Goal: Information Seeking & Learning: Learn about a topic

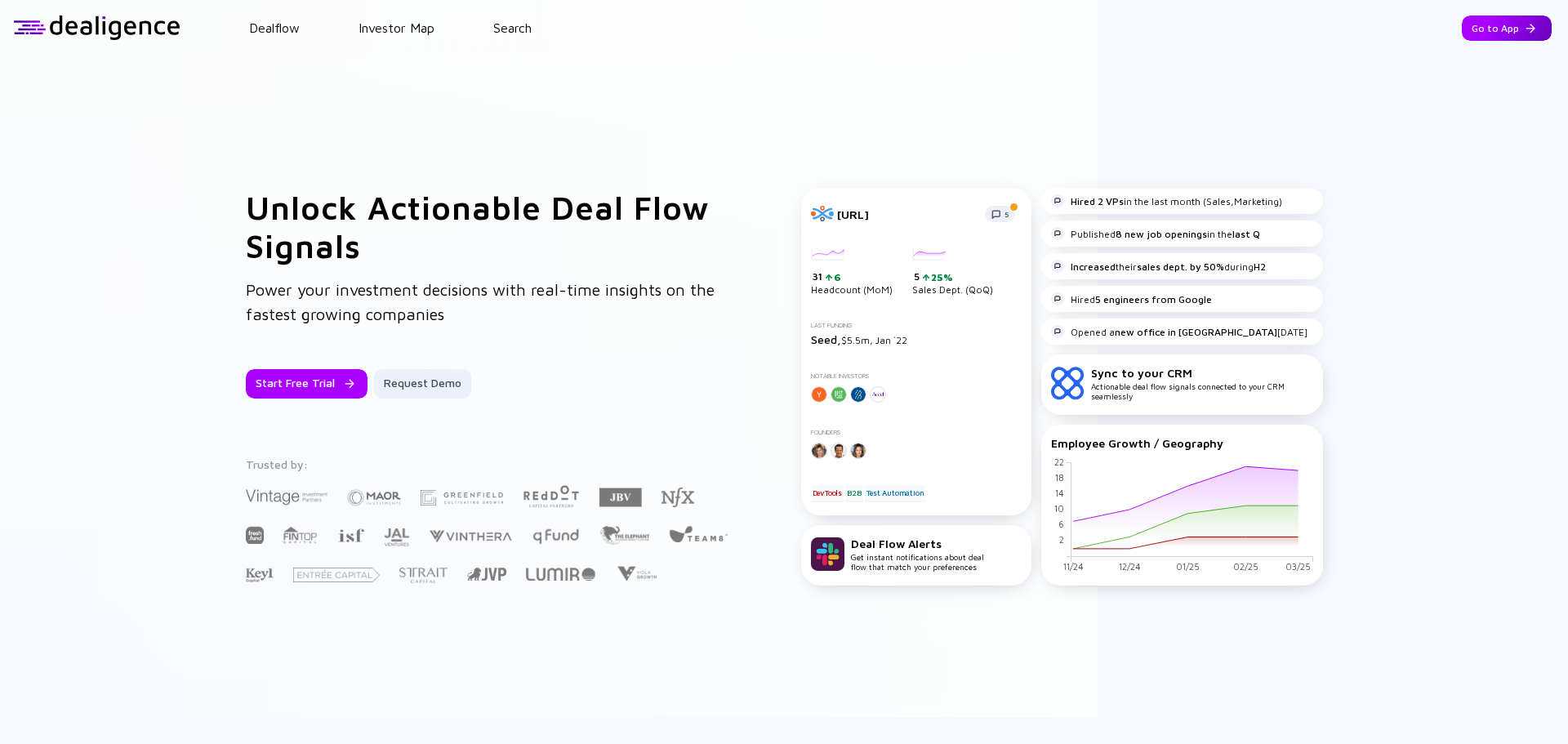
click at [1502, 29] on div "Go to App" at bounding box center [1506, 28] width 89 height 26
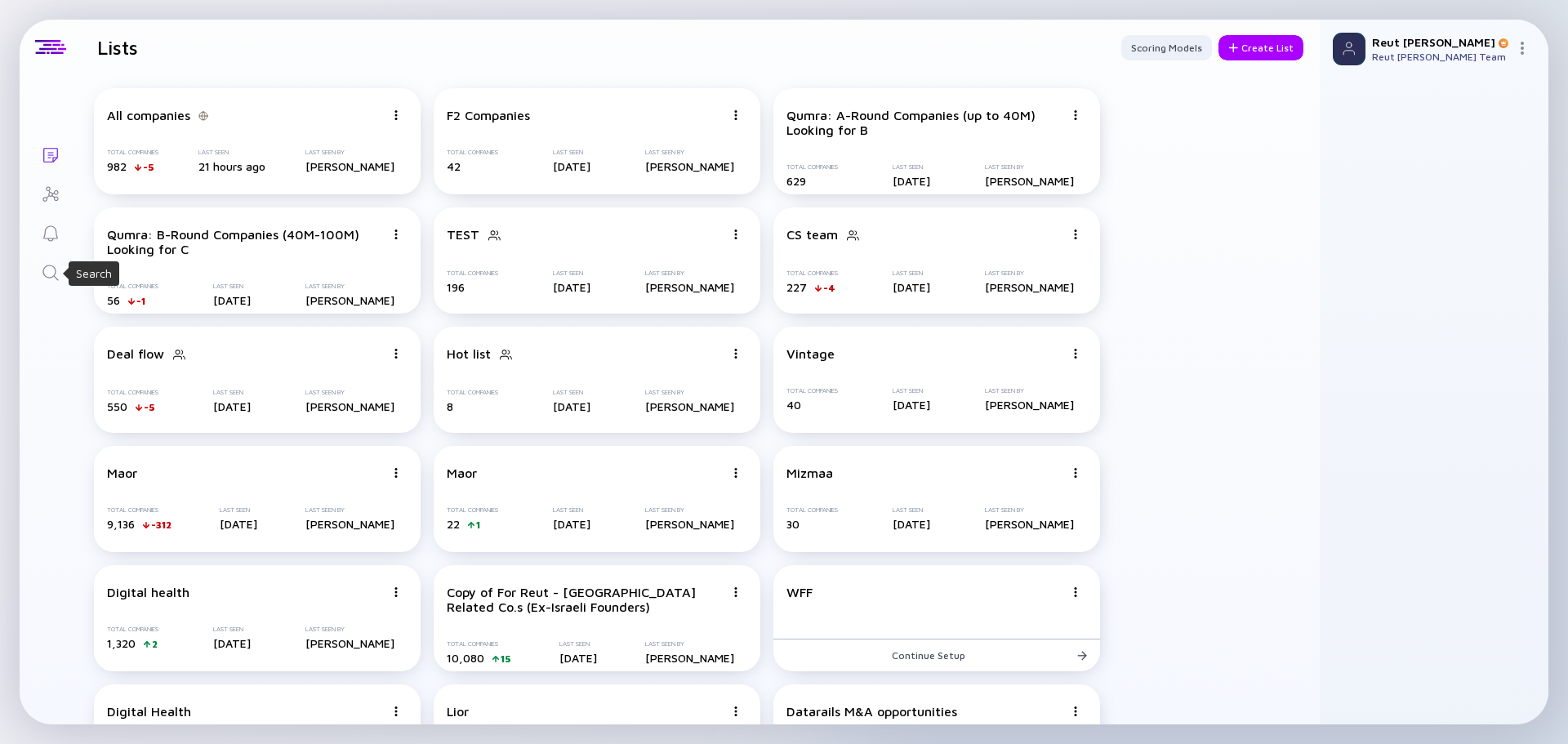
click at [56, 266] on icon "Search" at bounding box center [50, 273] width 20 height 20
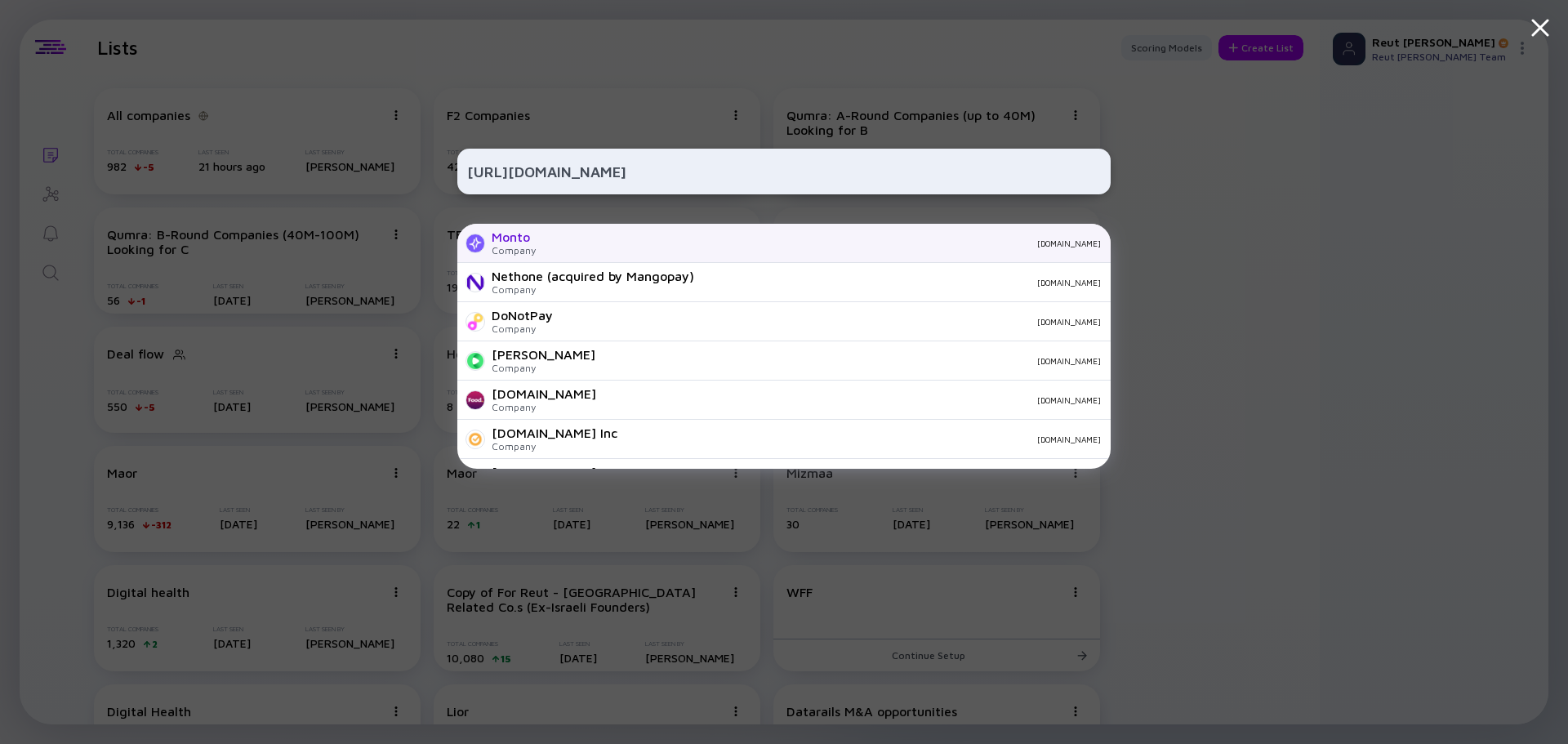
type input "https://montopay.com/"
click at [834, 244] on div "montopay.com" at bounding box center [825, 243] width 552 height 9
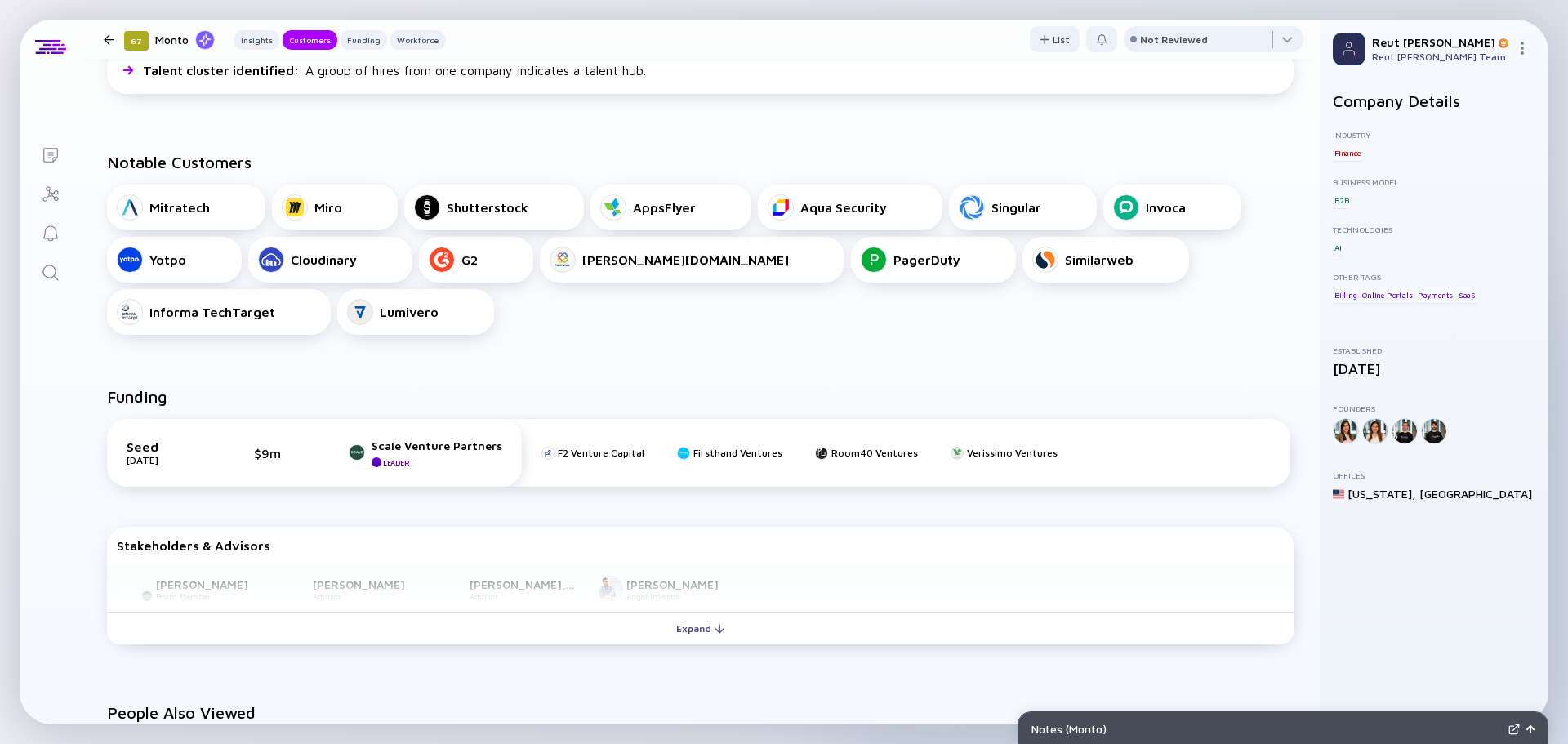
scroll to position [572, 0]
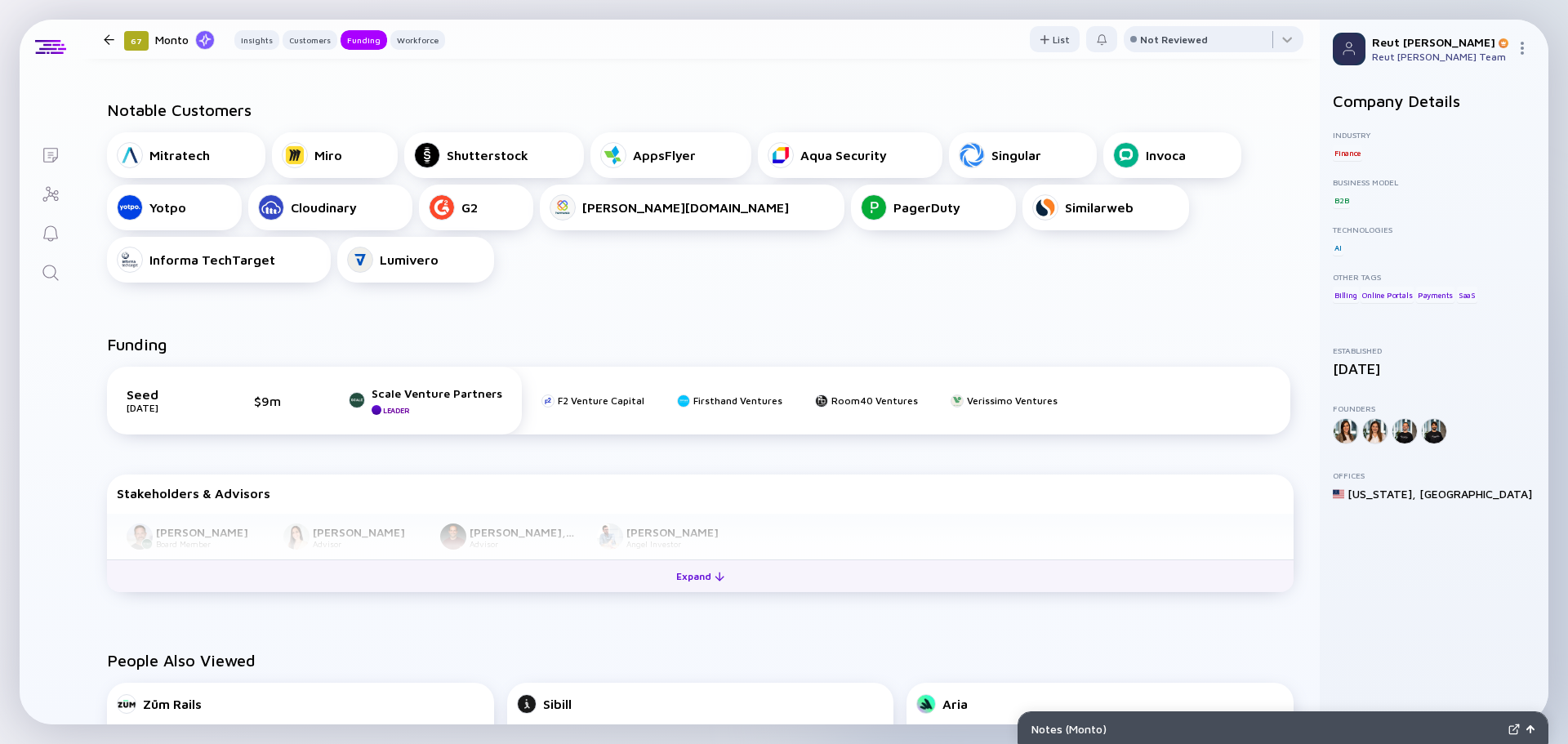
click at [493, 574] on button "Expand" at bounding box center [700, 575] width 1186 height 32
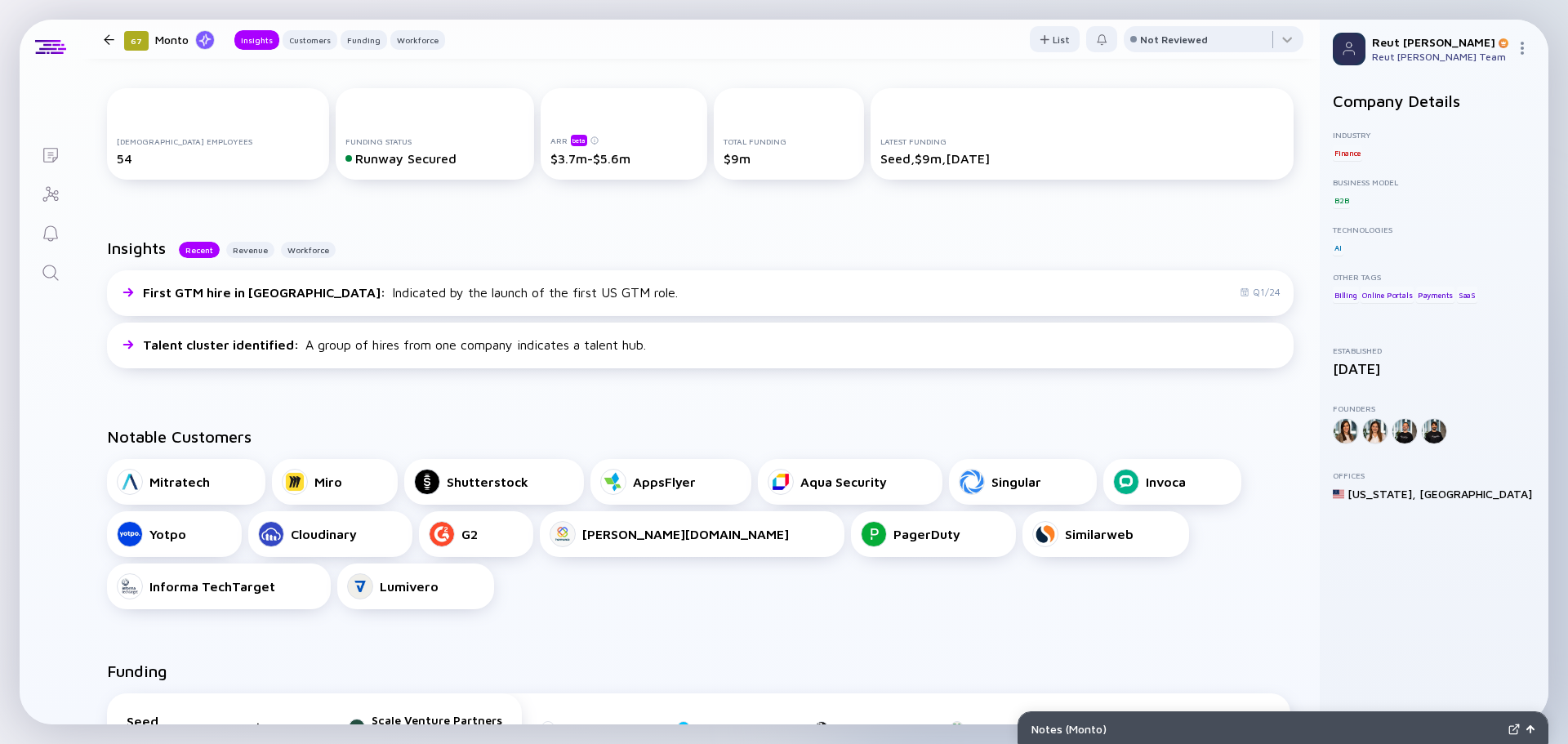
scroll to position [0, 0]
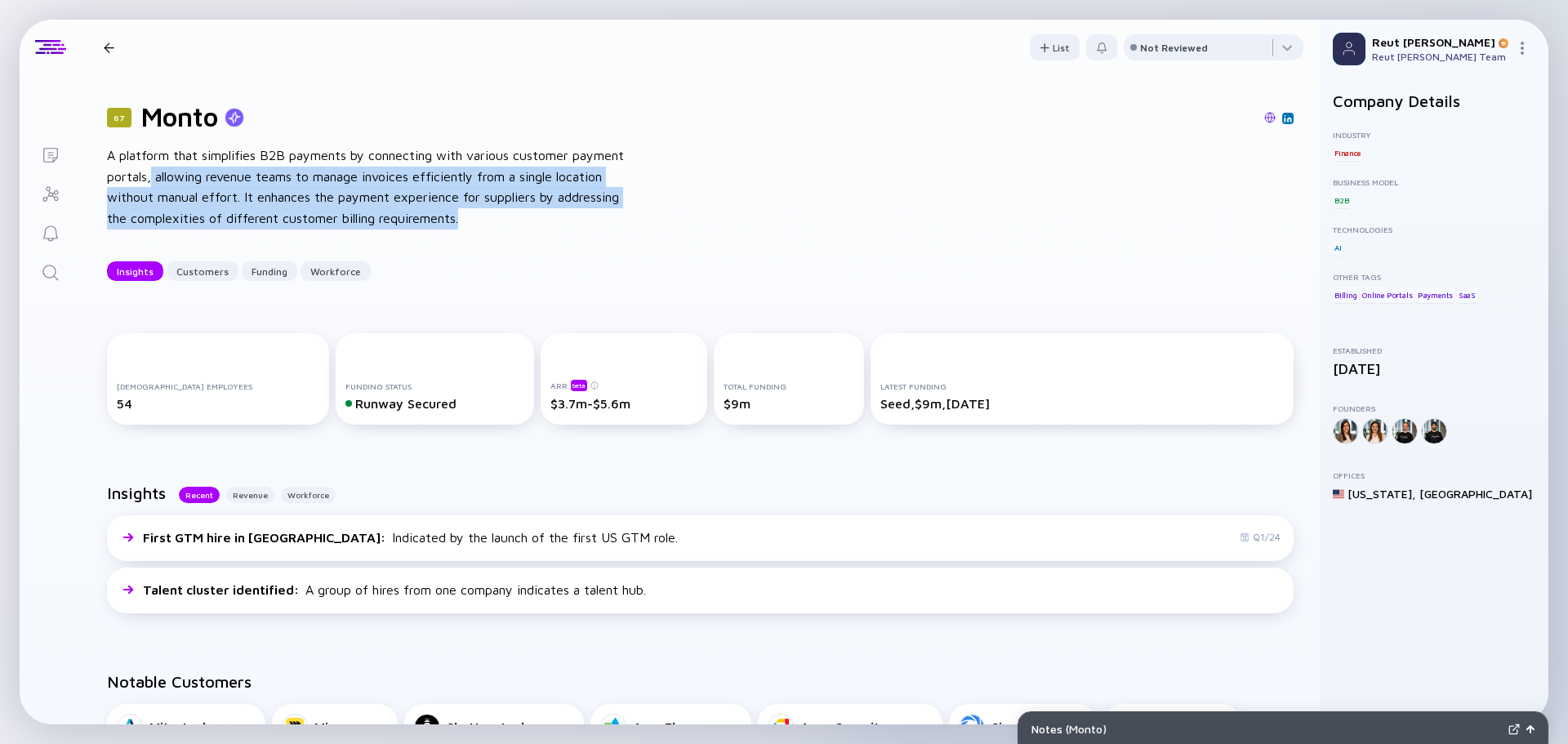
drag, startPoint x: 151, startPoint y: 176, endPoint x: 485, endPoint y: 221, distance: 337.0
click at [485, 221] on div "A platform that simplifies B2B payments by connecting with various customer pay…" at bounding box center [368, 187] width 522 height 84
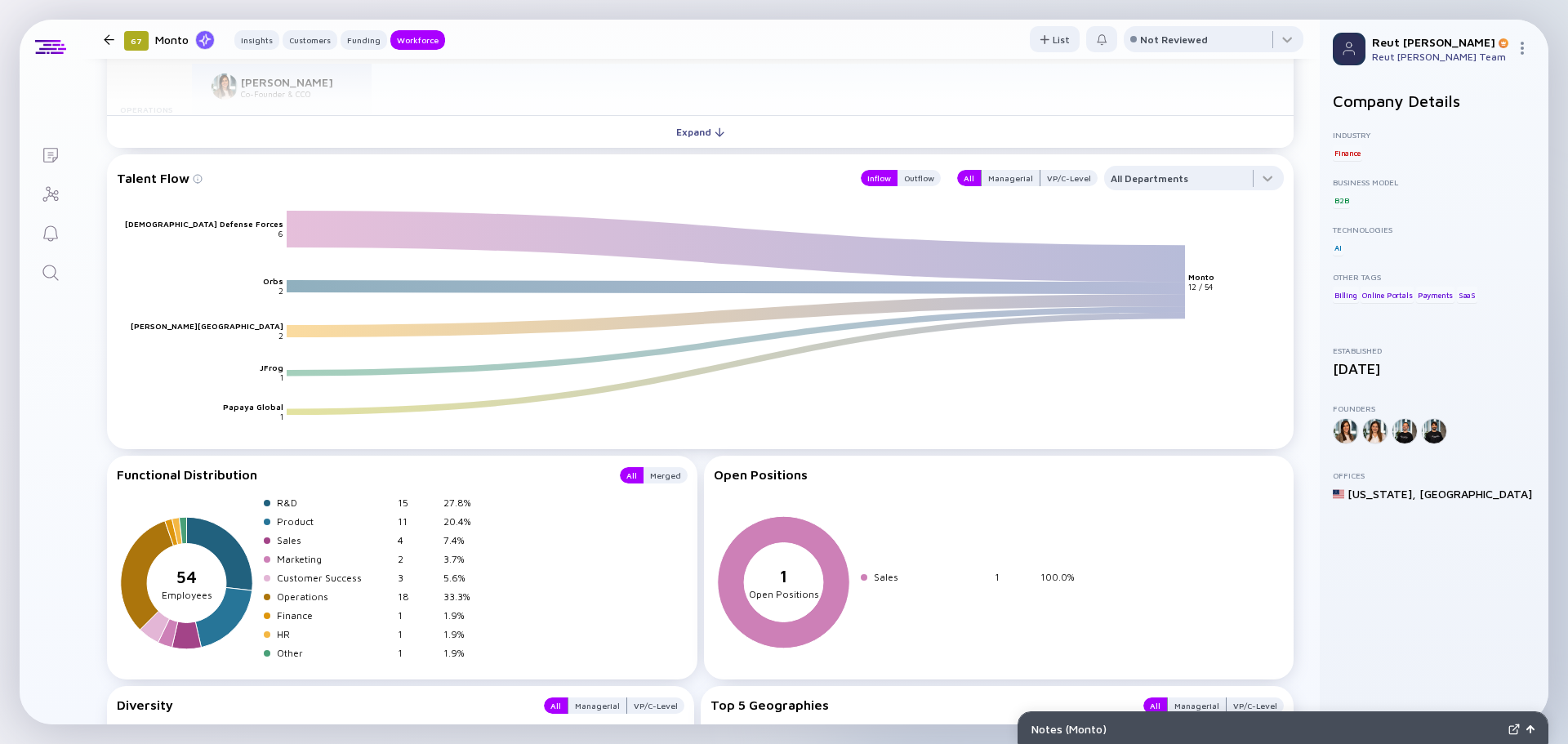
scroll to position [1797, 0]
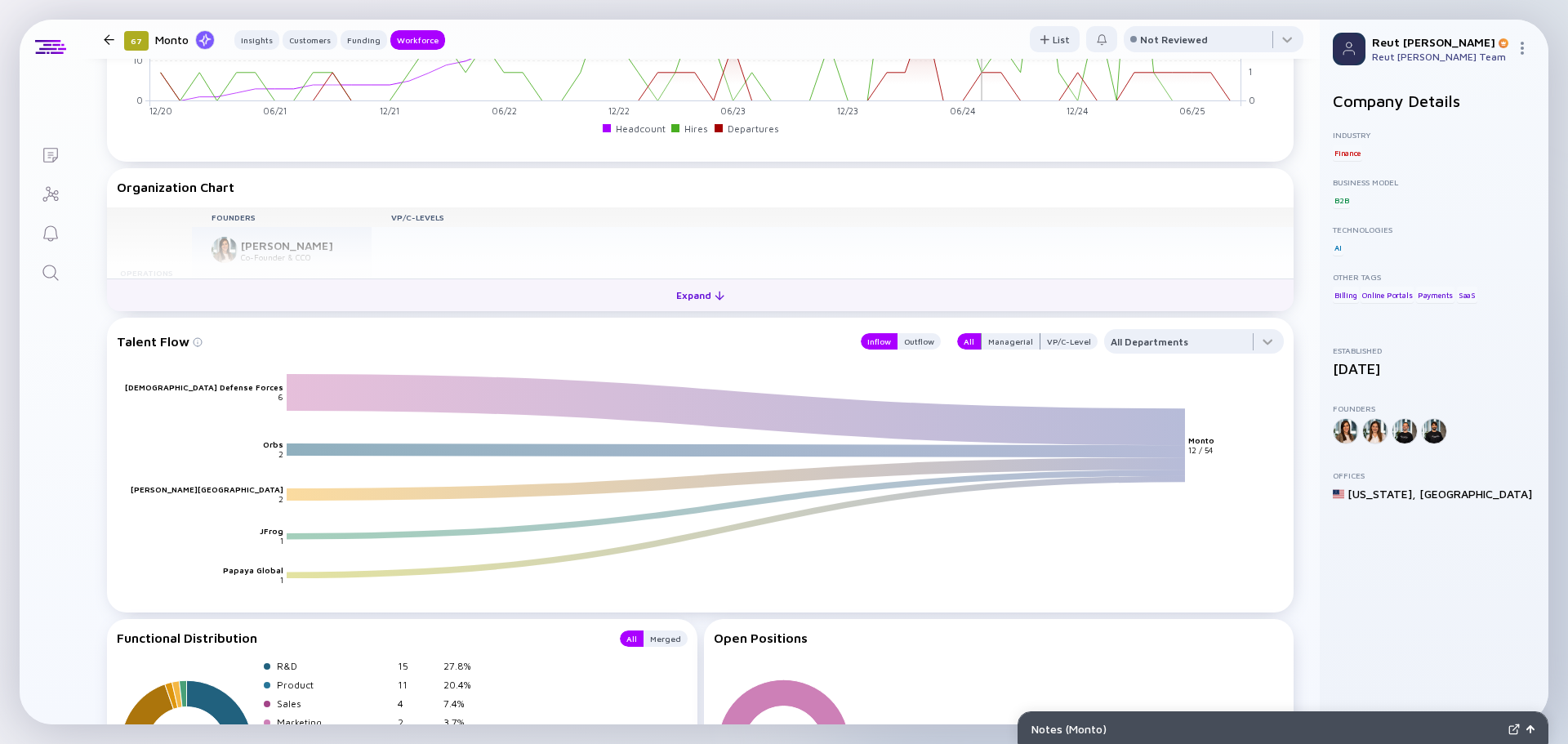
click at [583, 285] on button "Expand" at bounding box center [700, 295] width 1186 height 32
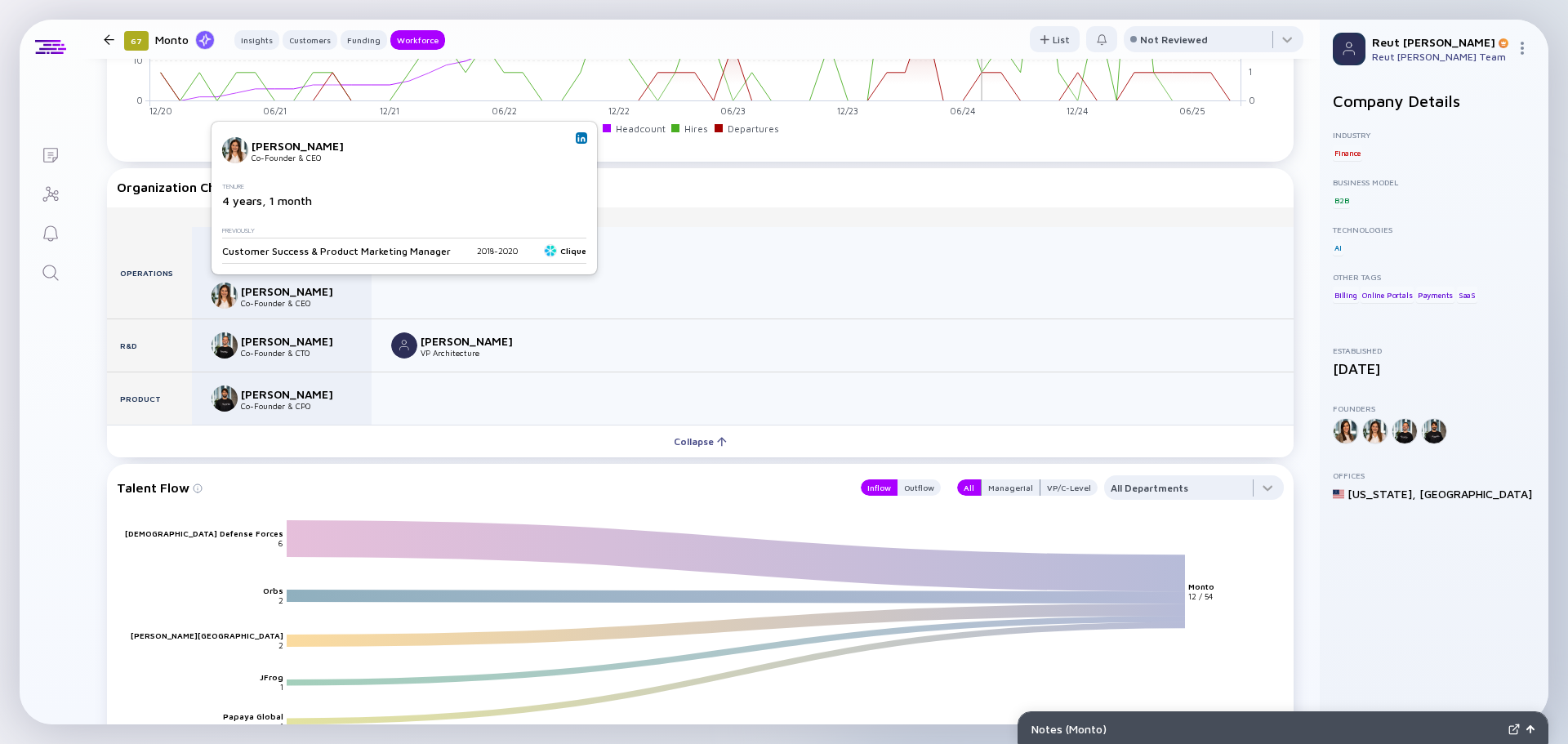
click at [577, 138] on img at bounding box center [581, 138] width 9 height 9
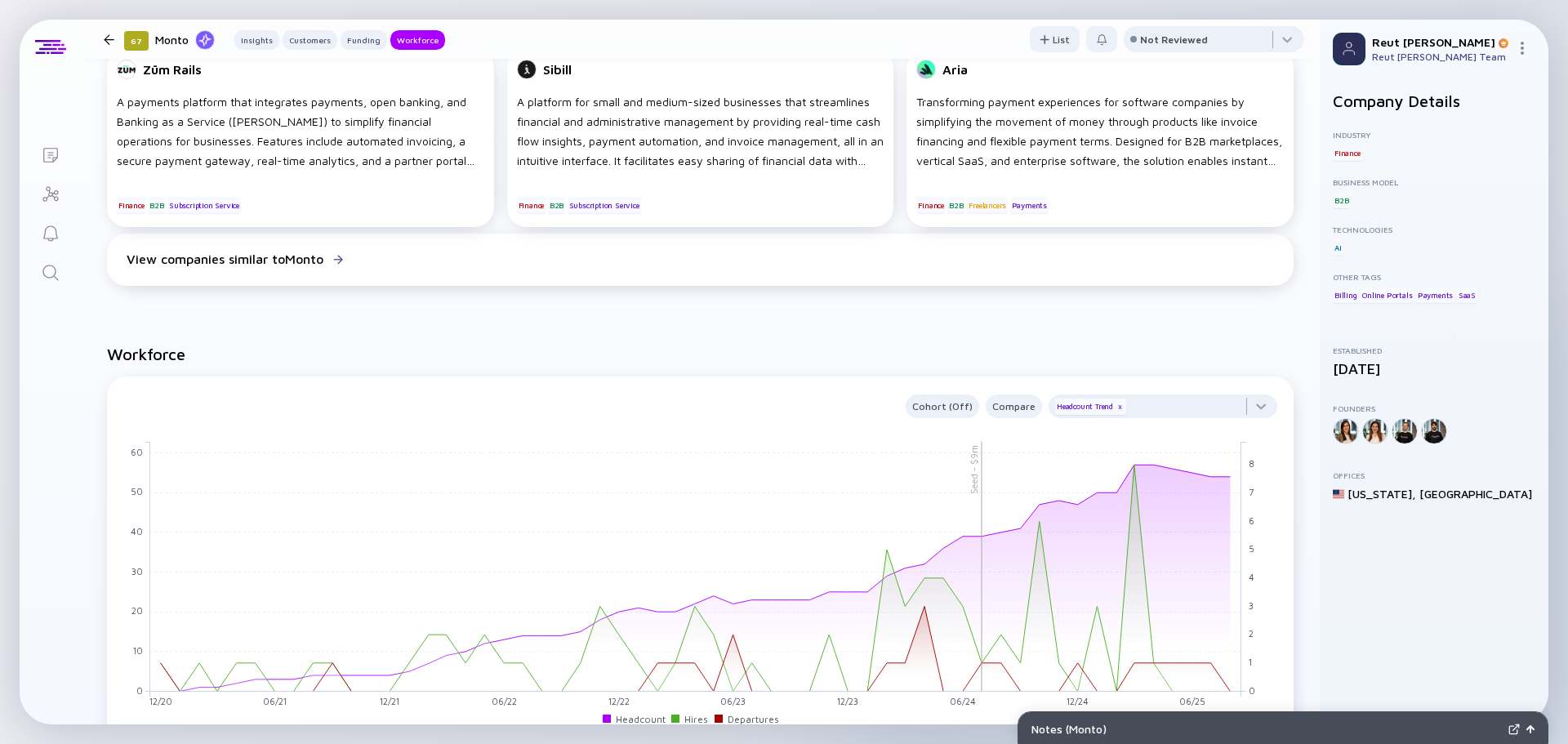
scroll to position [1388, 0]
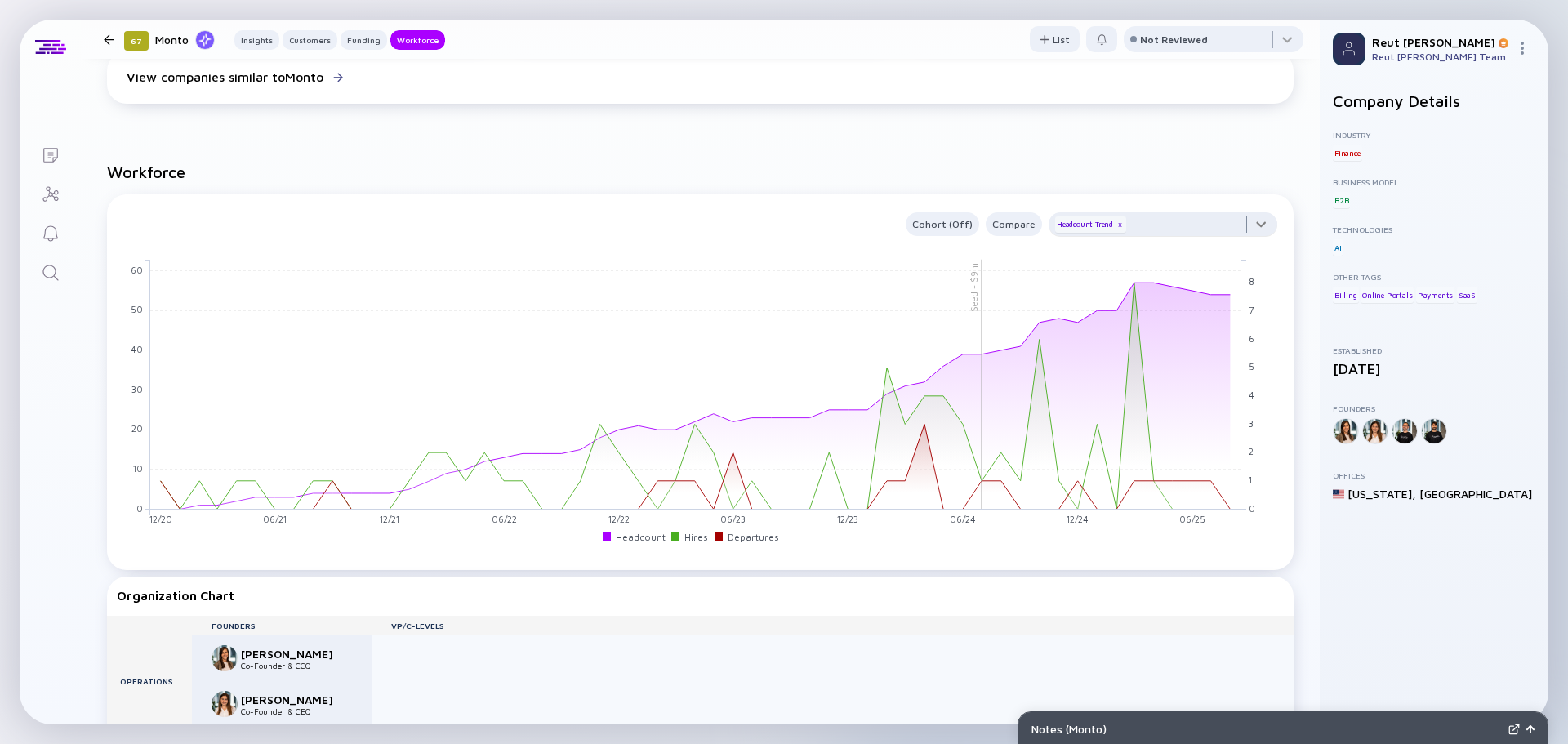
click at [1249, 225] on div at bounding box center [1162, 228] width 228 height 32
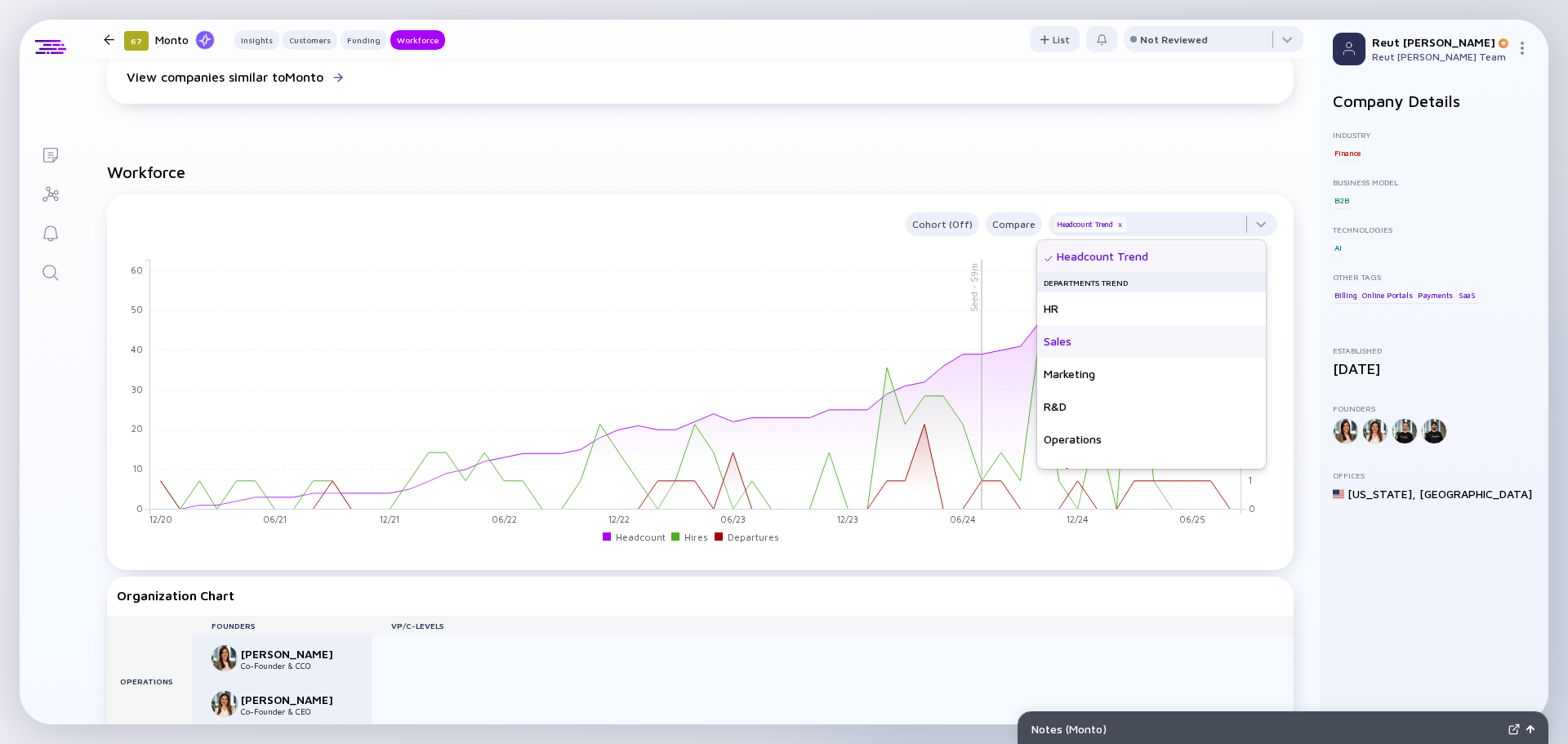
click at [1151, 333] on div "Sales" at bounding box center [1151, 341] width 228 height 32
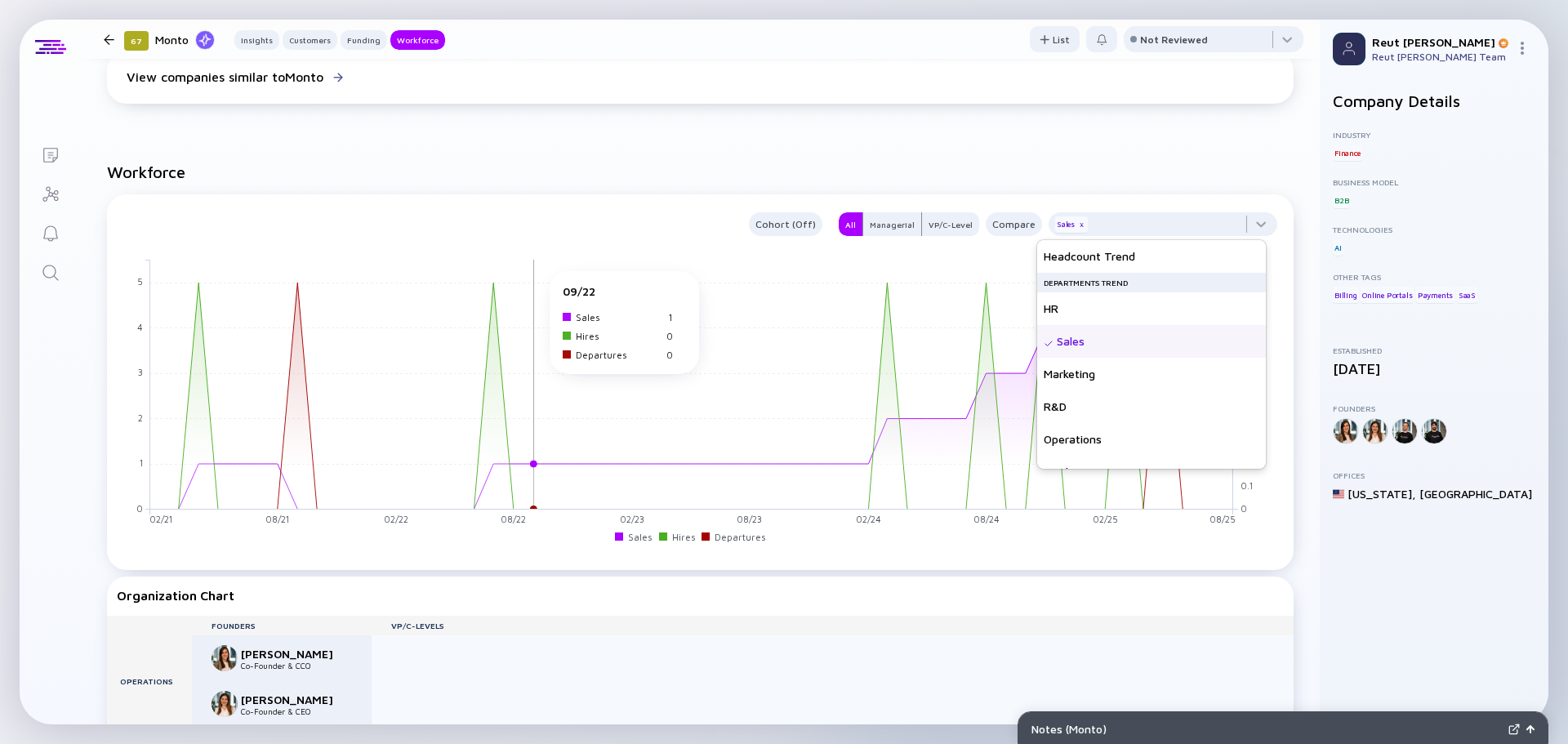
click at [533, 279] on rect at bounding box center [691, 384] width 1082 height 250
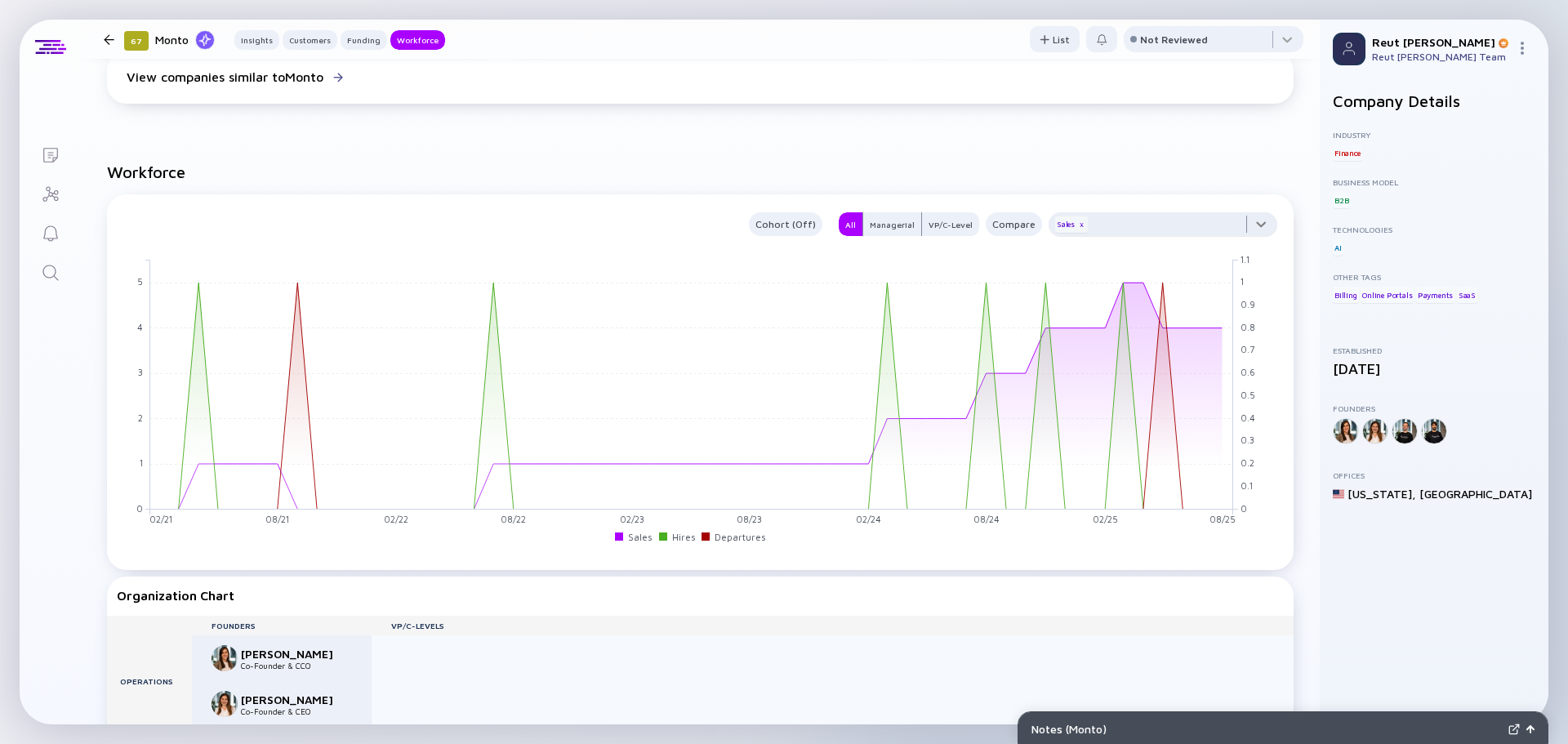
click at [1206, 228] on div at bounding box center [1162, 228] width 228 height 32
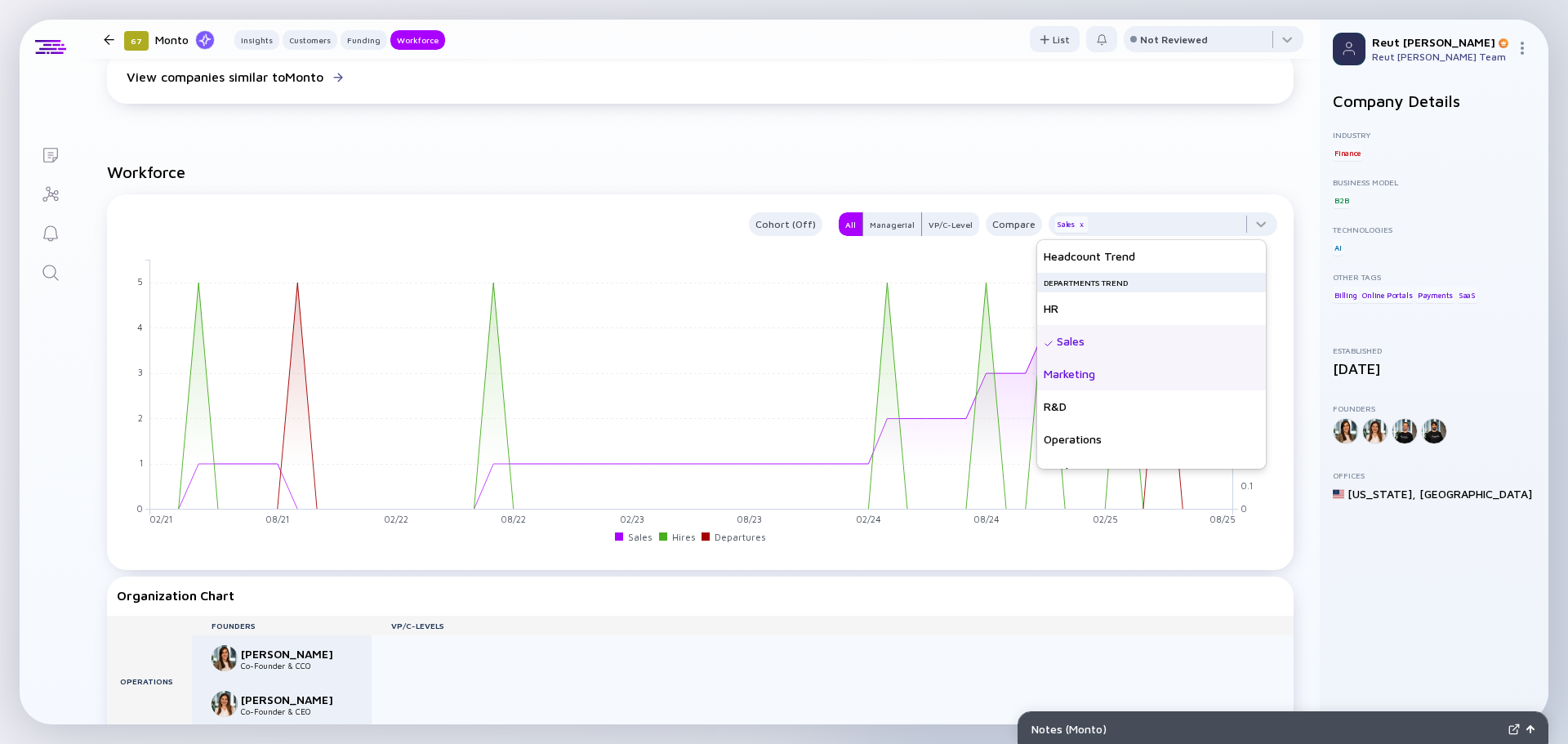
click at [1160, 374] on div "Marketing" at bounding box center [1151, 374] width 228 height 32
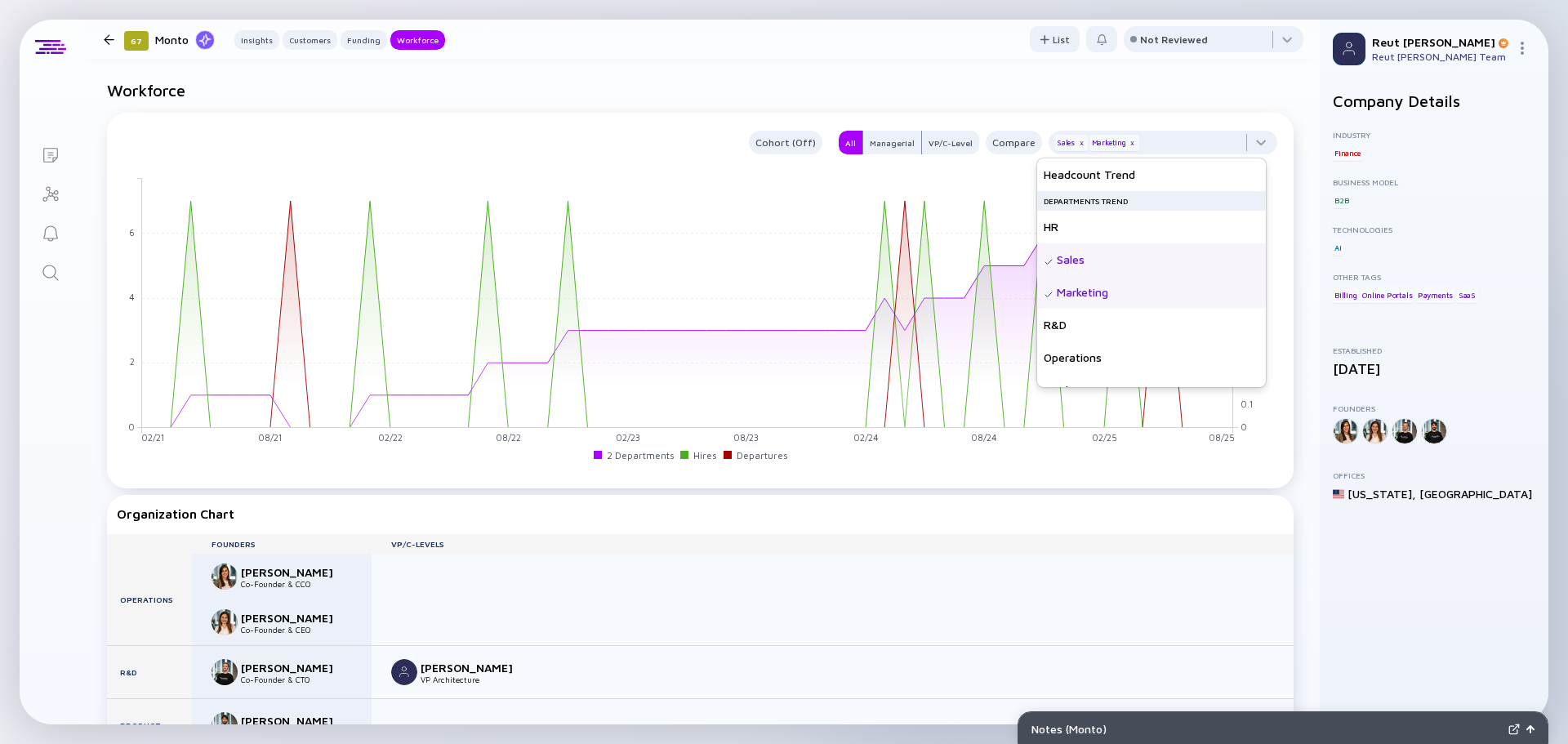
click at [546, 146] on div "Cohort (Off) All Managerial VP/C-Level Compare Sales x Marketing x" at bounding box center [696, 142] width 1160 height 24
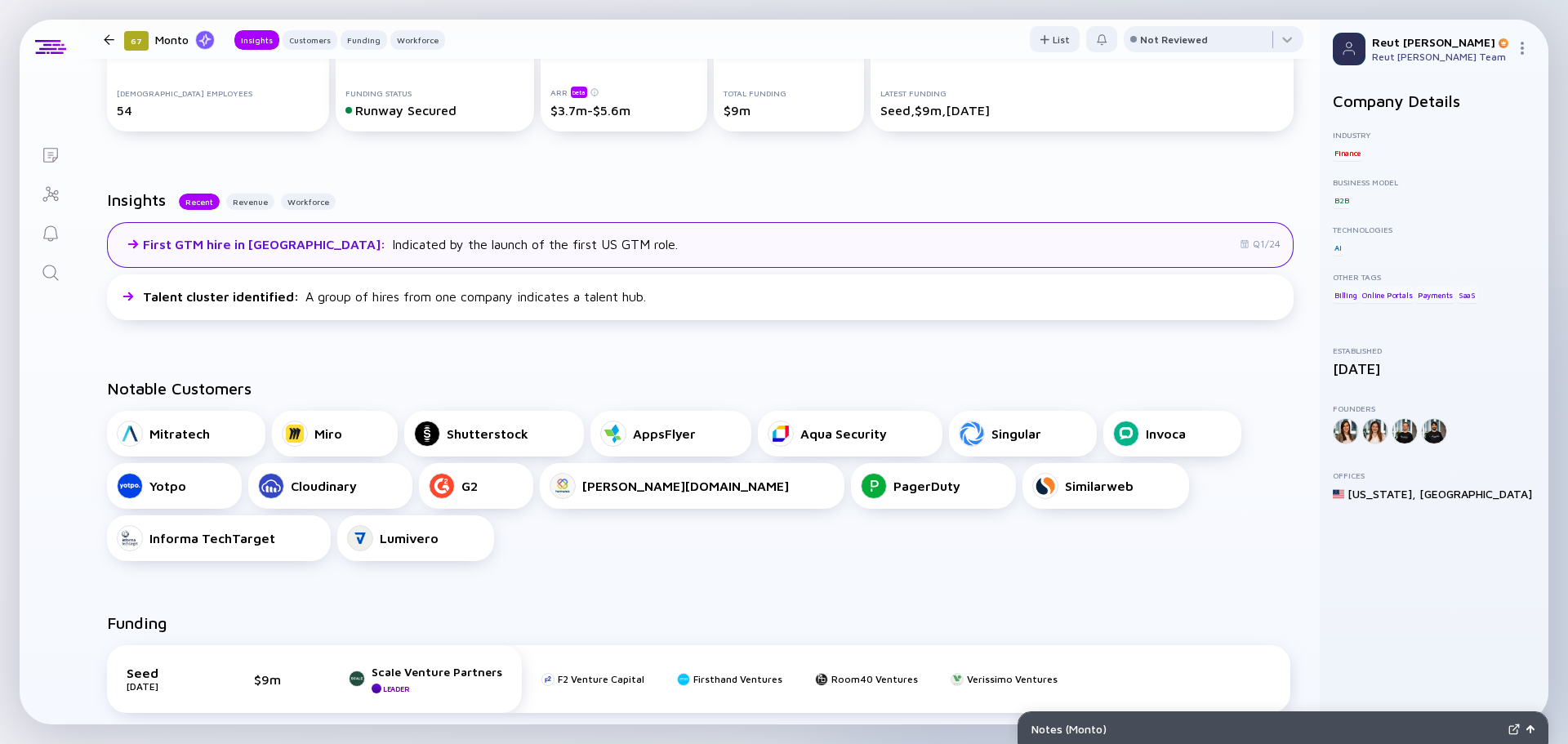
scroll to position [0, 0]
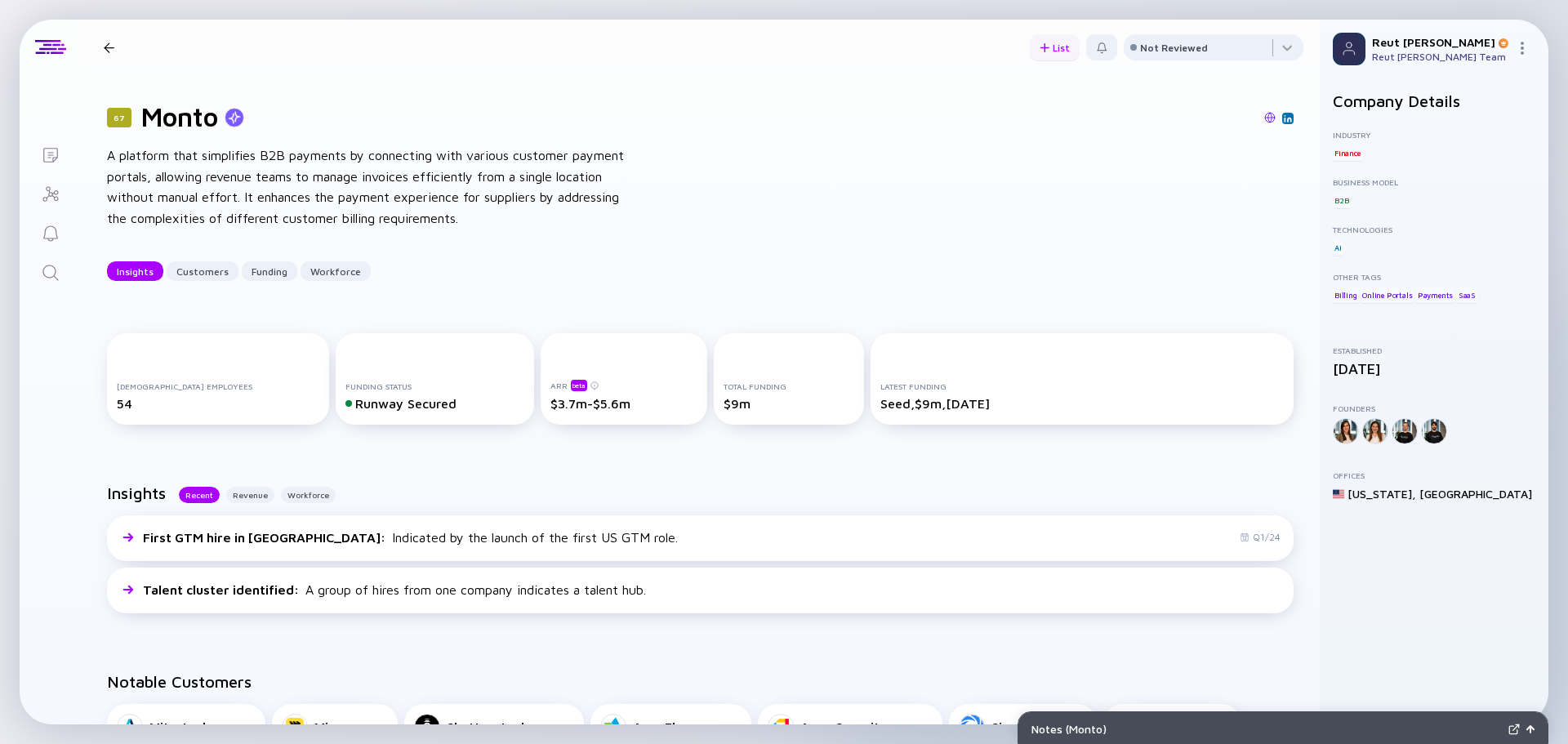
click at [1058, 50] on div "List" at bounding box center [1054, 48] width 49 height 26
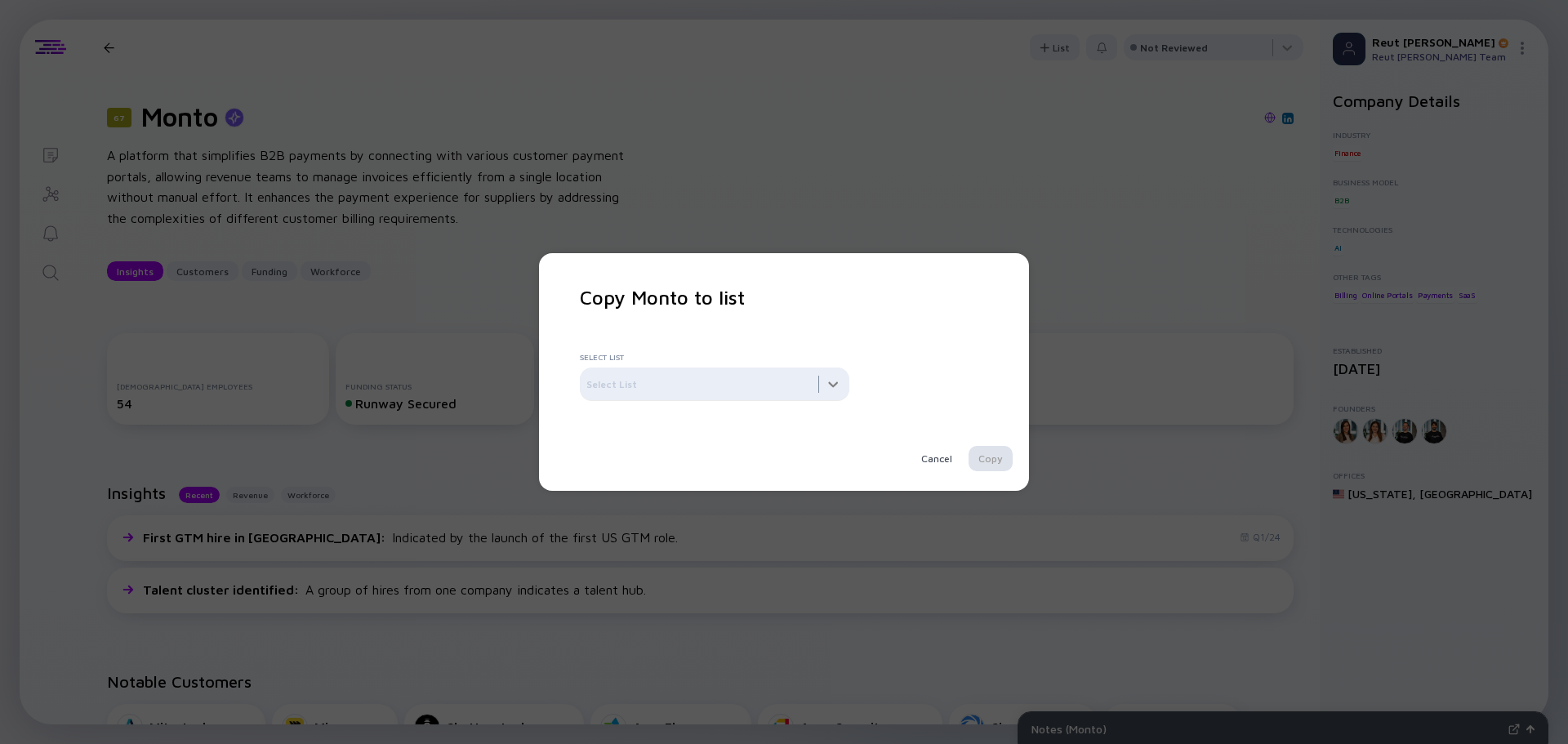
click at [710, 378] on div at bounding box center [714, 384] width 269 height 32
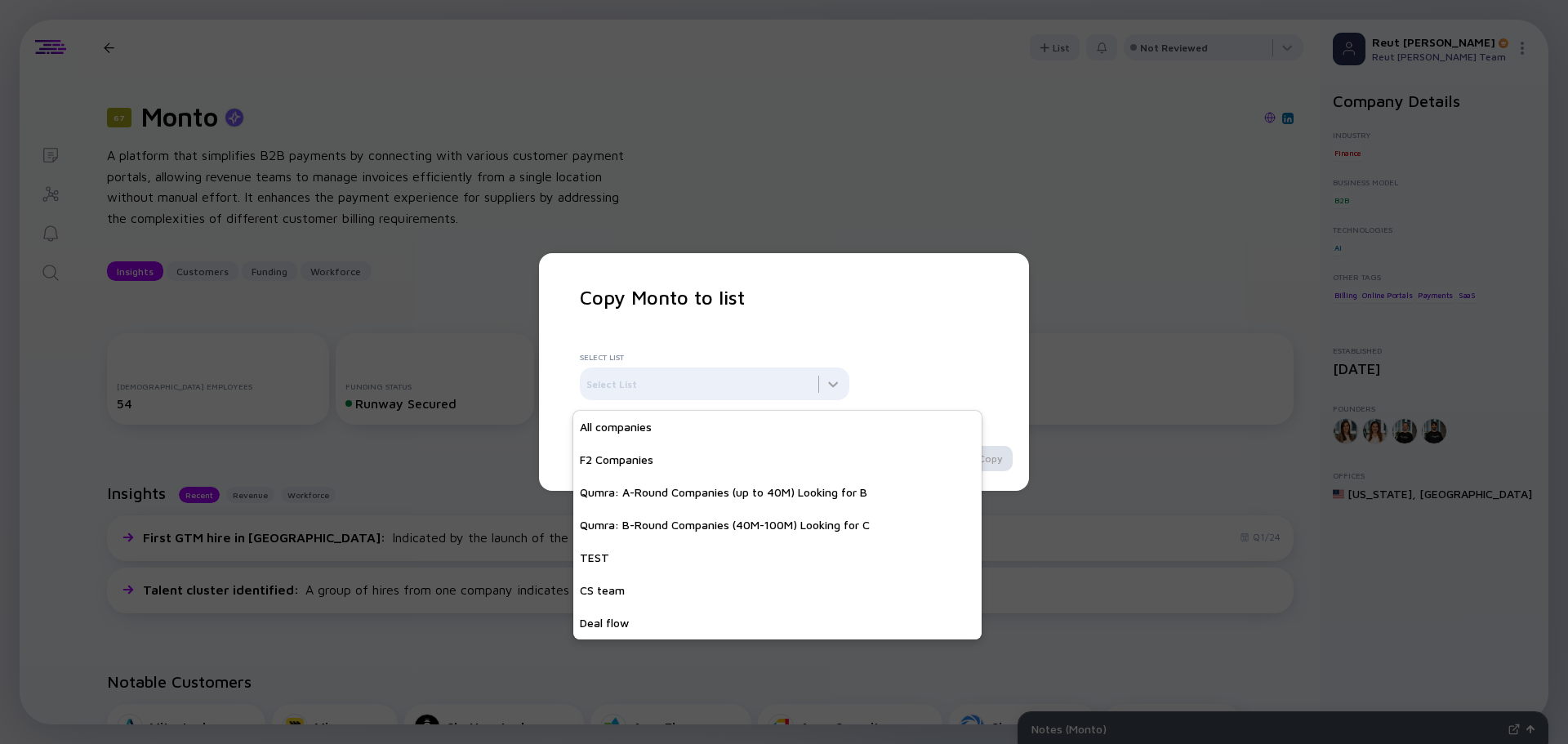
click at [896, 333] on div "Copy Monto to list Select List Select List Cancel Copy" at bounding box center [783, 372] width 408 height 172
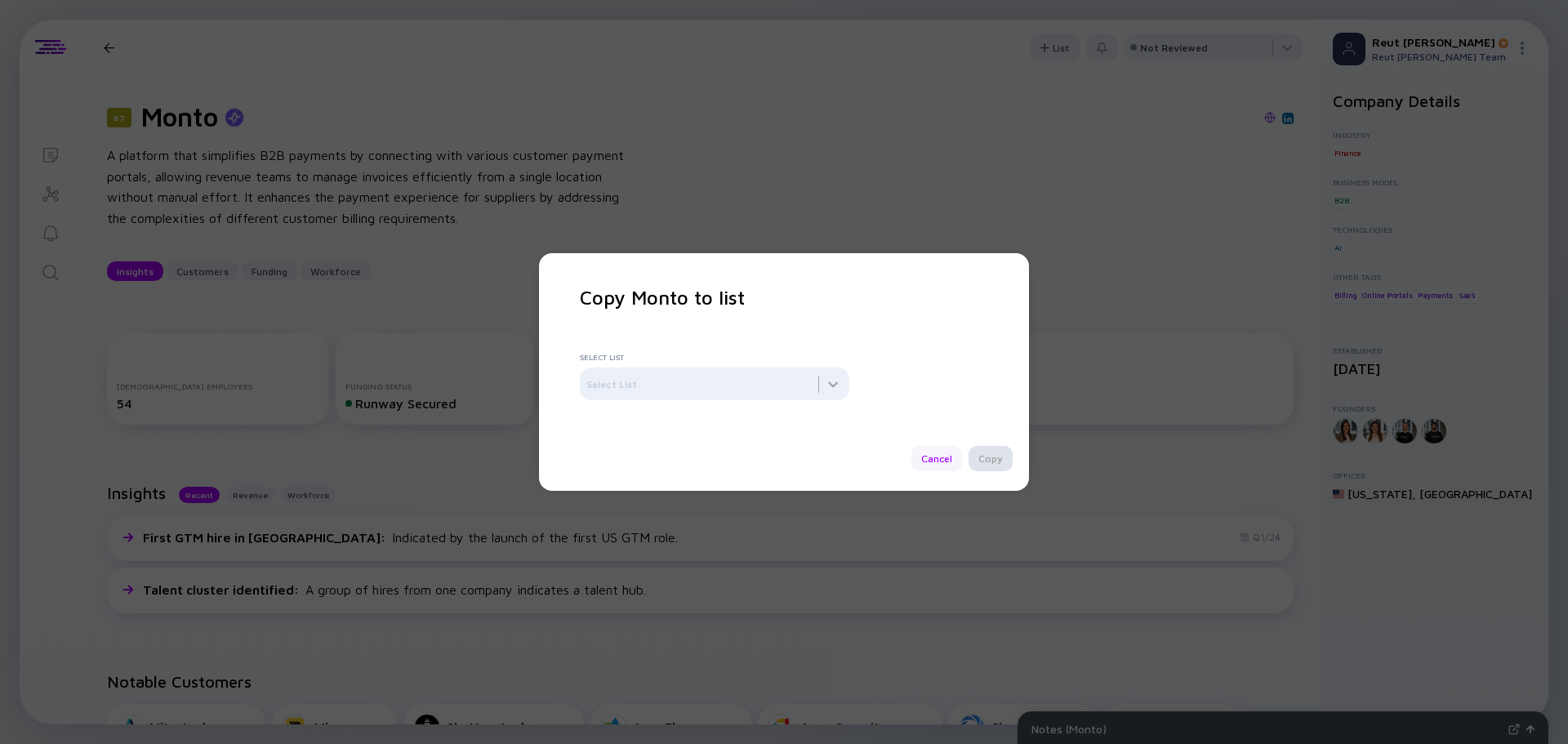
click at [948, 459] on div "Cancel" at bounding box center [936, 459] width 50 height 26
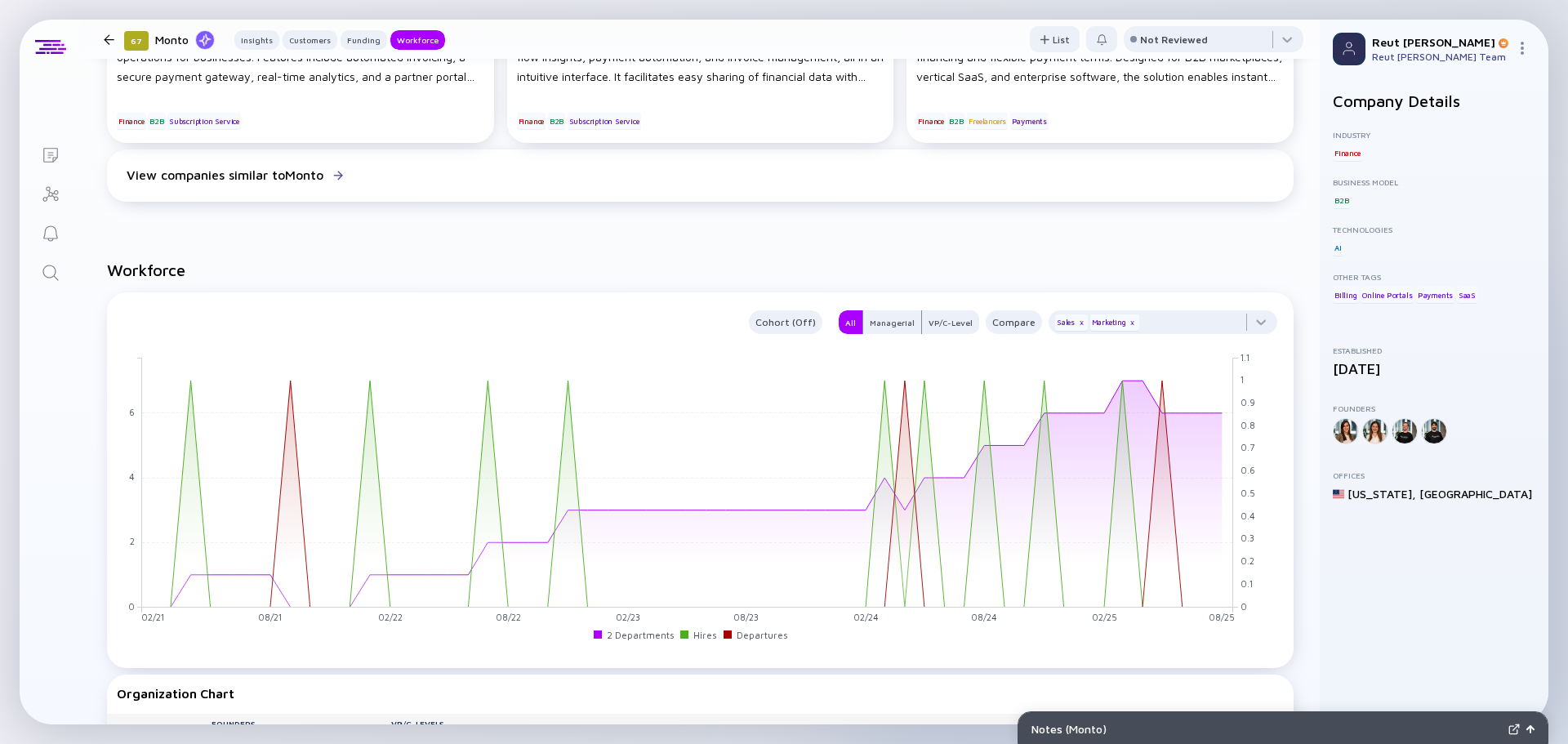
scroll to position [1306, 0]
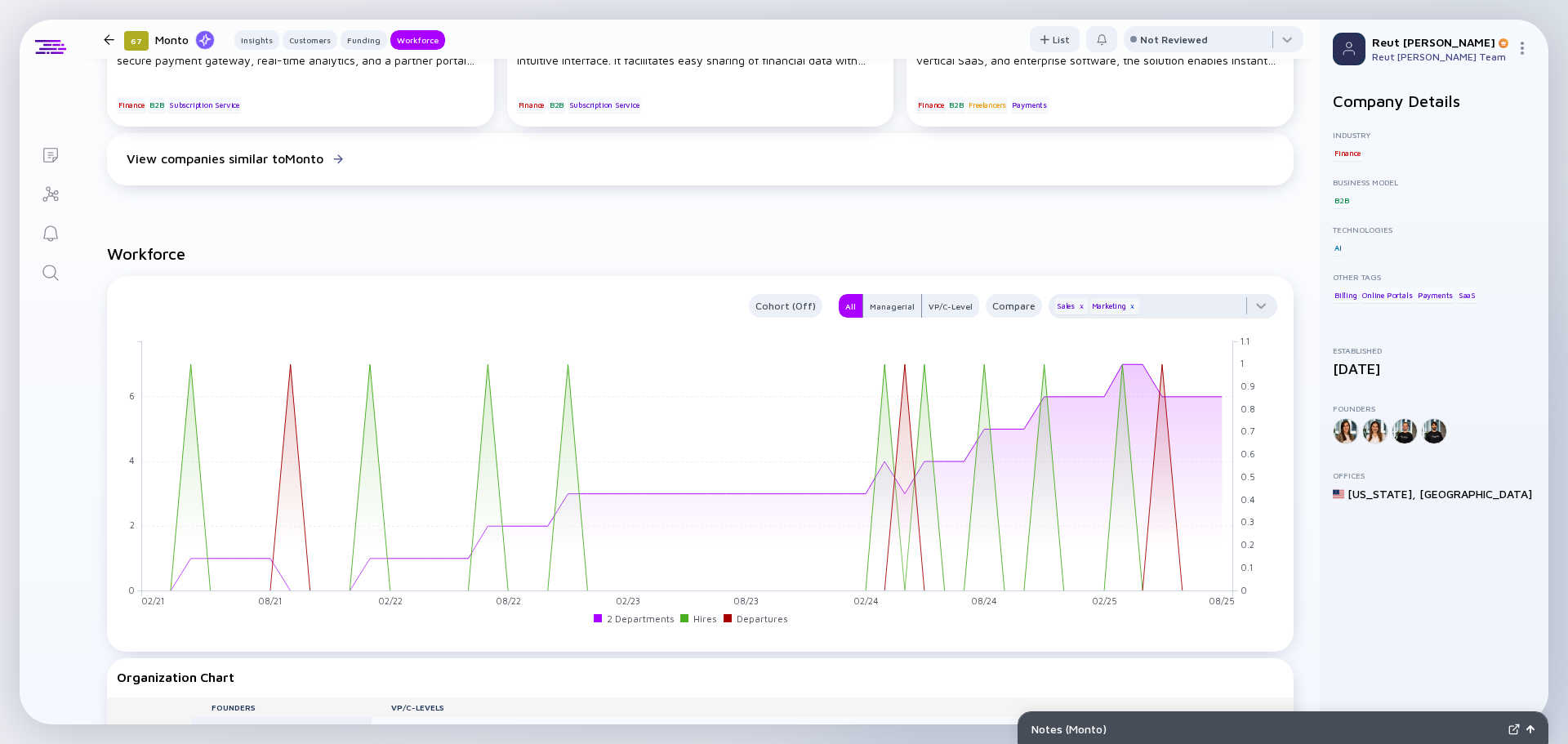
click at [1127, 309] on div "x" at bounding box center [1132, 306] width 9 height 9
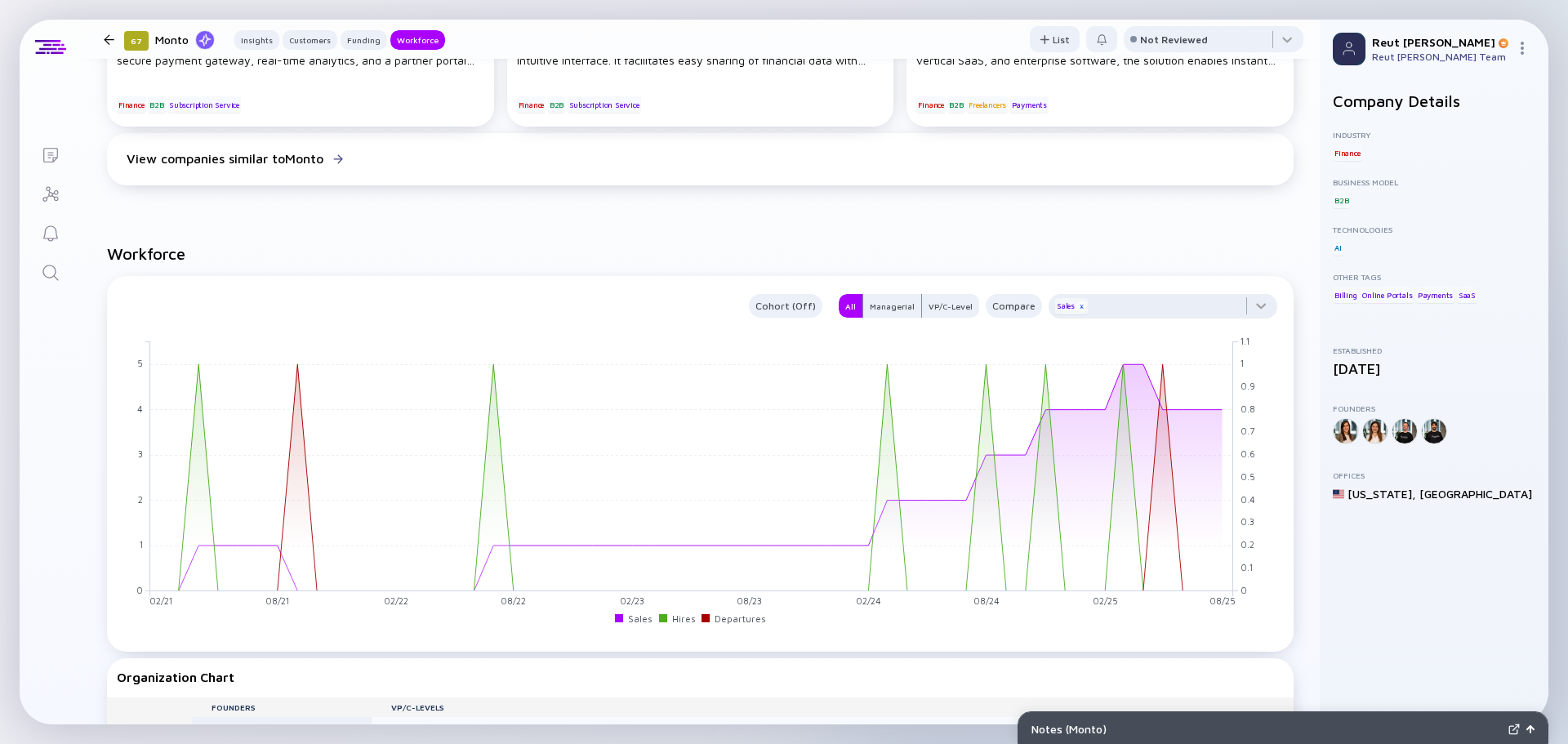
click at [1076, 306] on div "x" at bounding box center [1081, 306] width 9 height 9
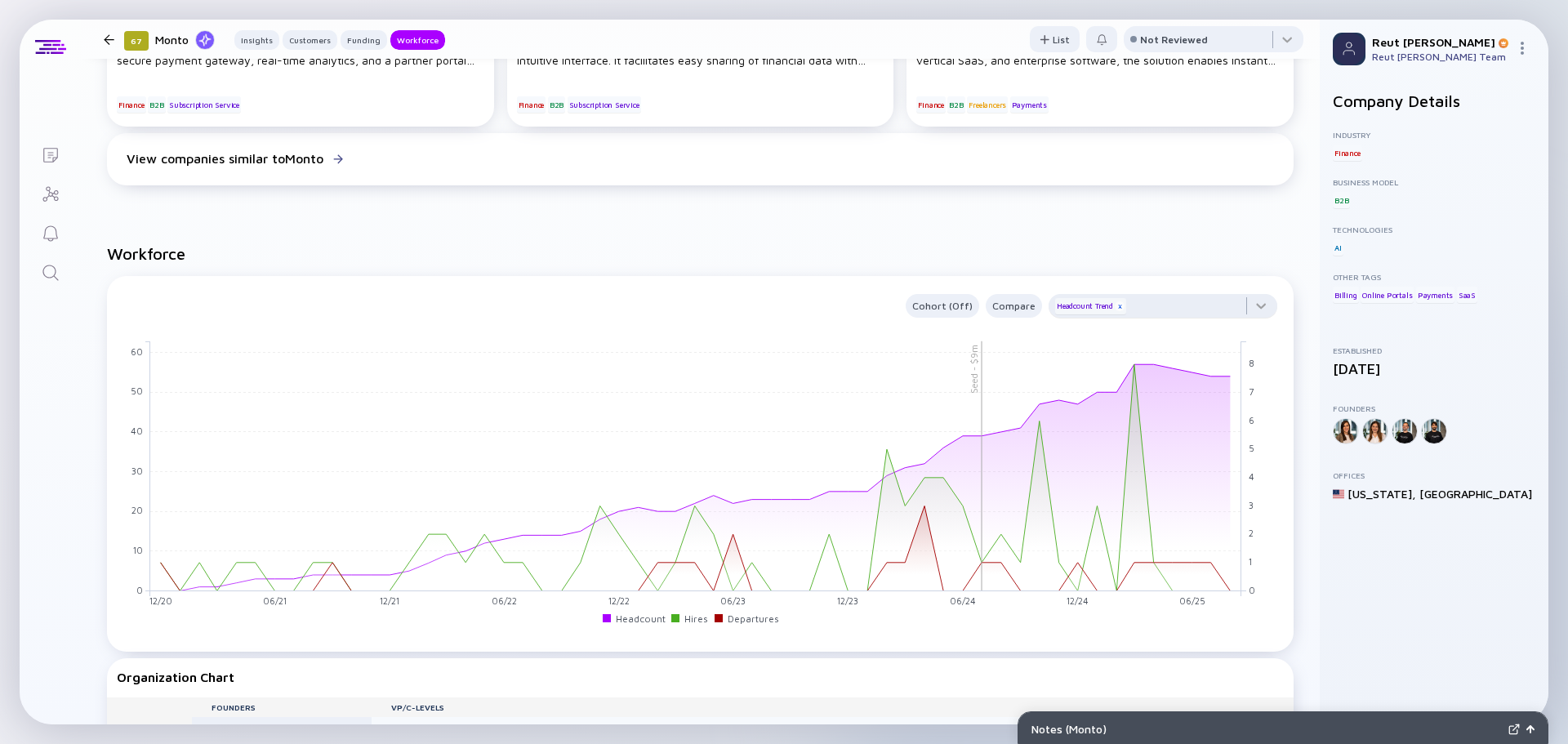
click at [1115, 310] on div "x" at bounding box center [1119, 306] width 9 height 9
click at [1115, 303] on div "x" at bounding box center [1119, 306] width 9 height 9
click at [1115, 304] on div "x" at bounding box center [1119, 306] width 9 height 9
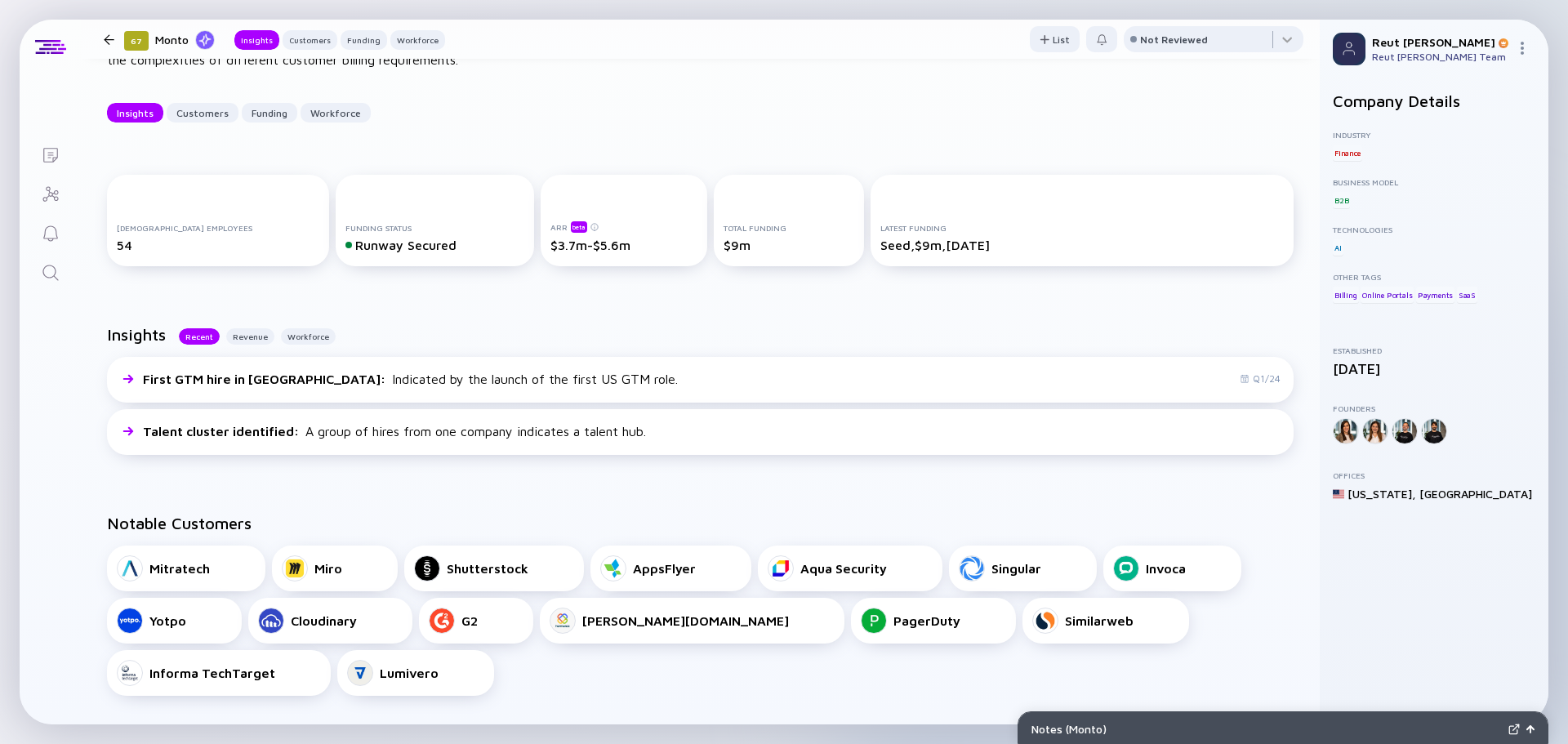
scroll to position [164, 0]
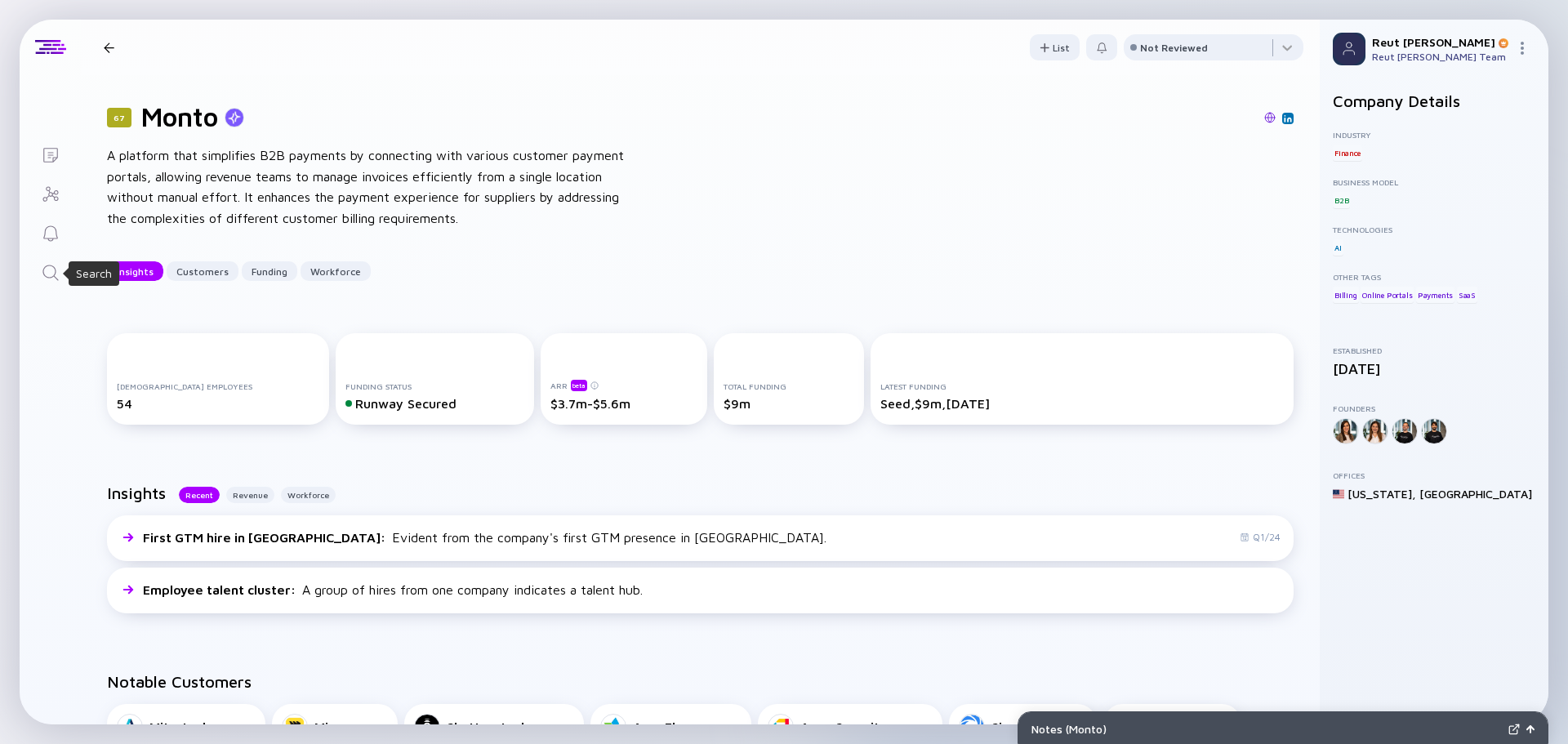
click at [49, 269] on icon "Search" at bounding box center [50, 273] width 20 height 20
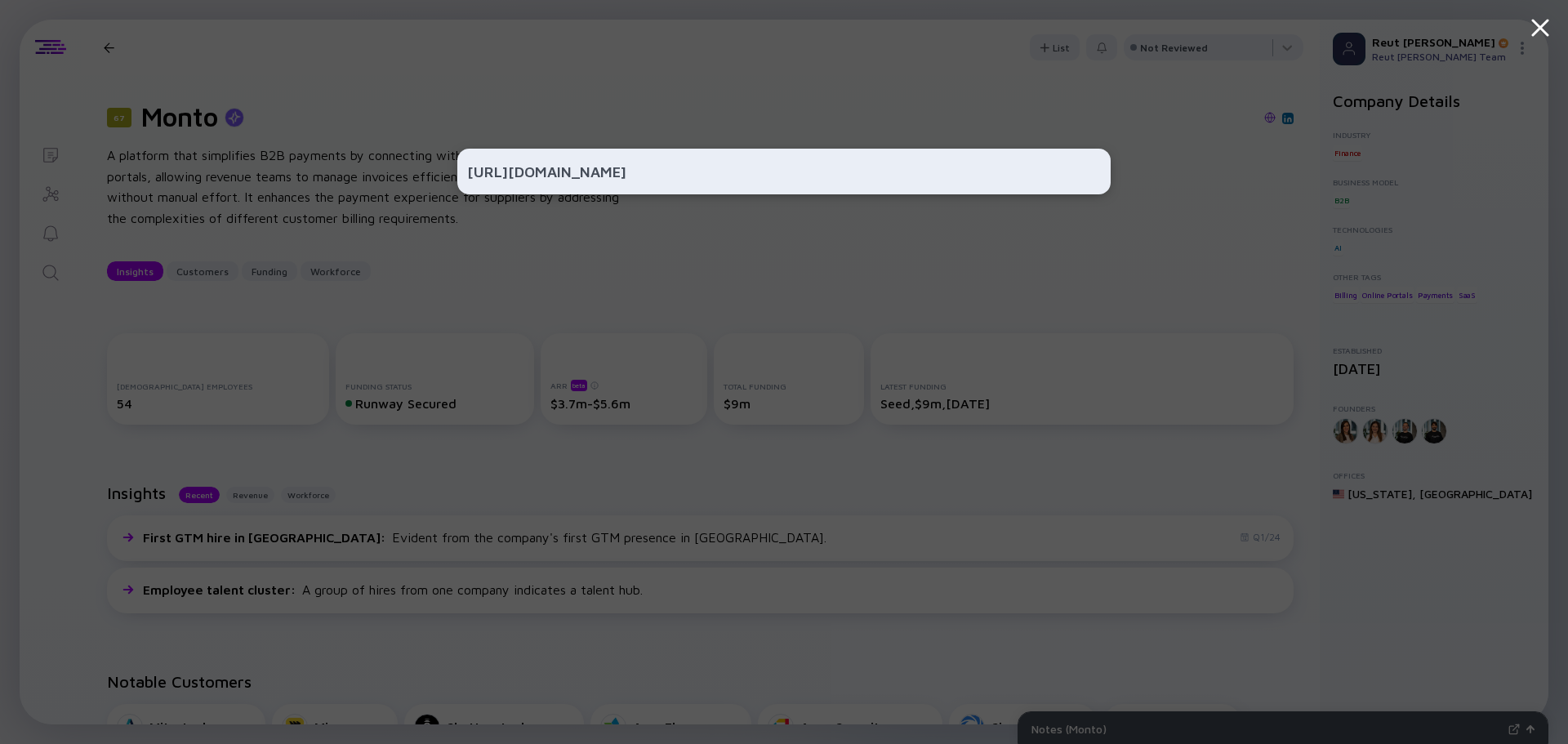
click at [515, 173] on input "[URL][DOMAIN_NAME]" at bounding box center [783, 171] width 633 height 29
click at [523, 164] on input "[URL][DOMAIN_NAME]" at bounding box center [783, 171] width 633 height 29
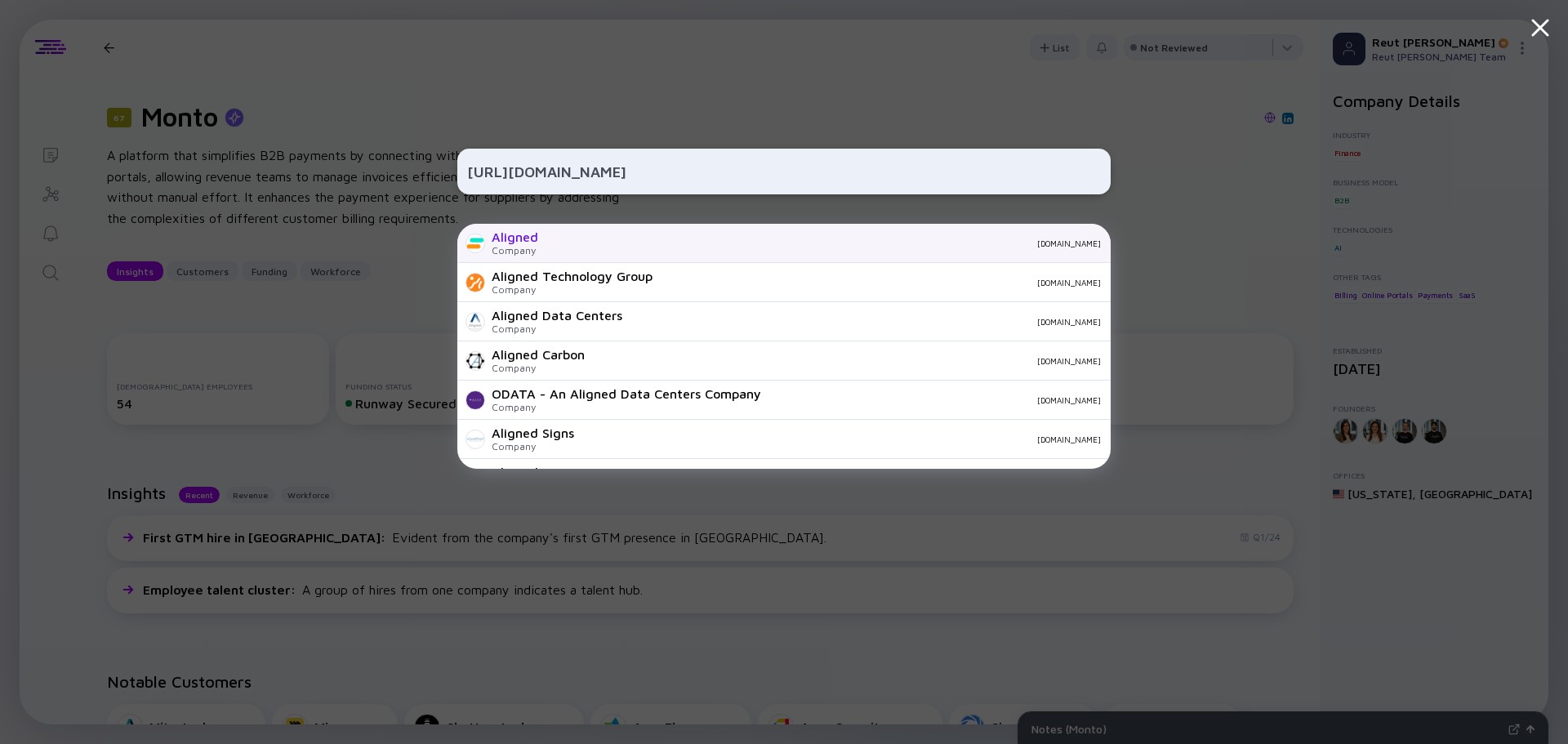
type input "[URL][DOMAIN_NAME]"
click at [558, 239] on div "[DOMAIN_NAME]" at bounding box center [826, 243] width 550 height 9
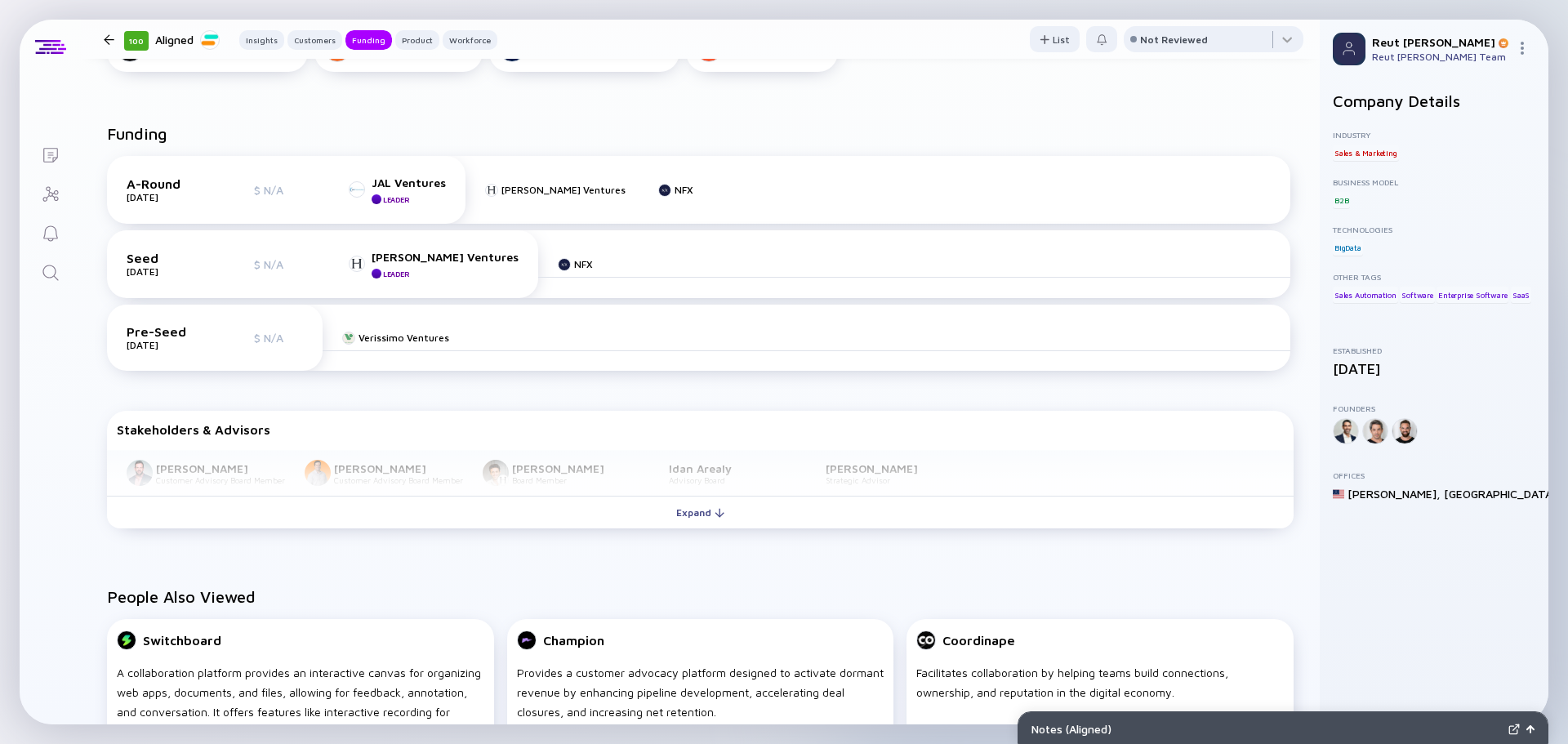
scroll to position [653, 0]
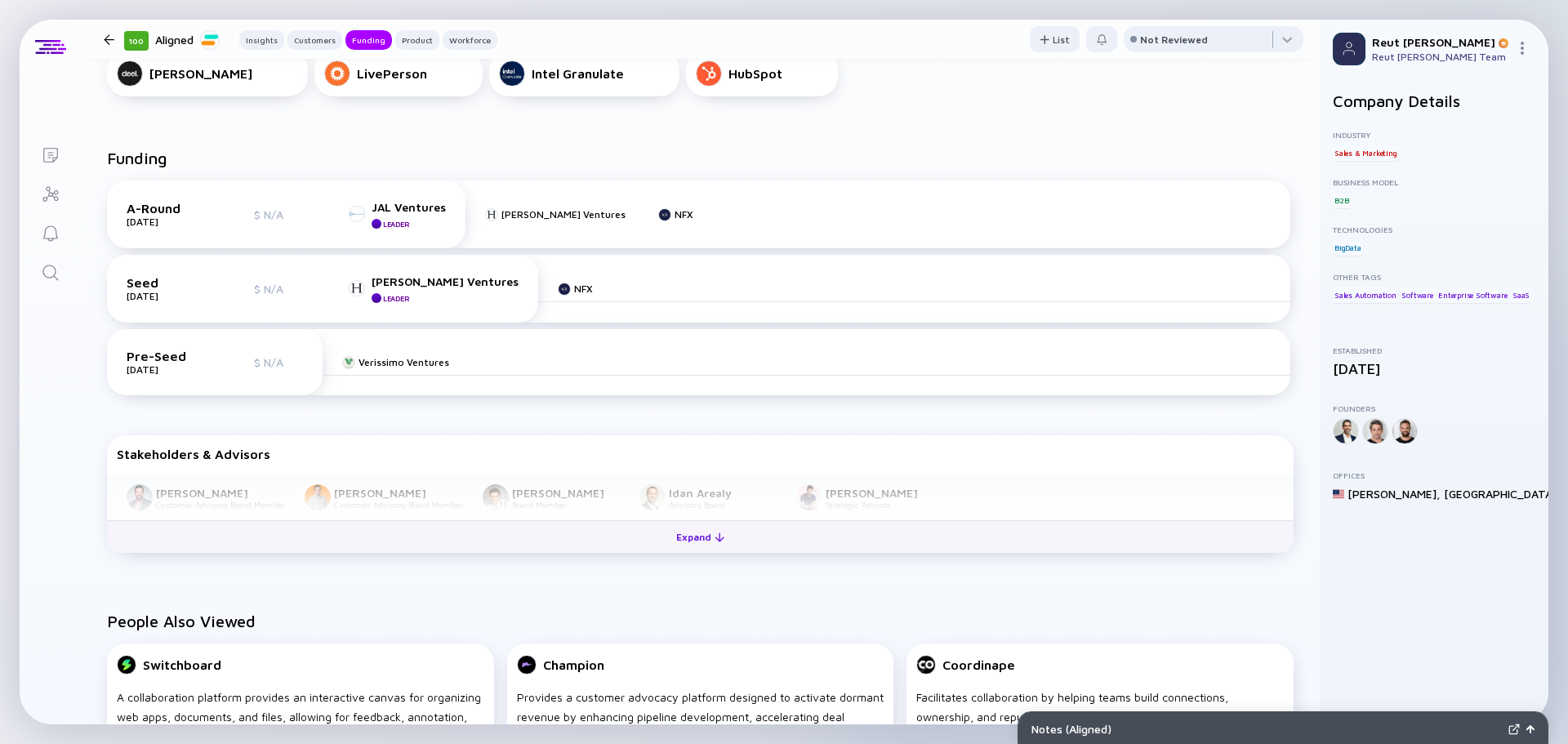
click at [510, 533] on button "Expand" at bounding box center [700, 536] width 1186 height 32
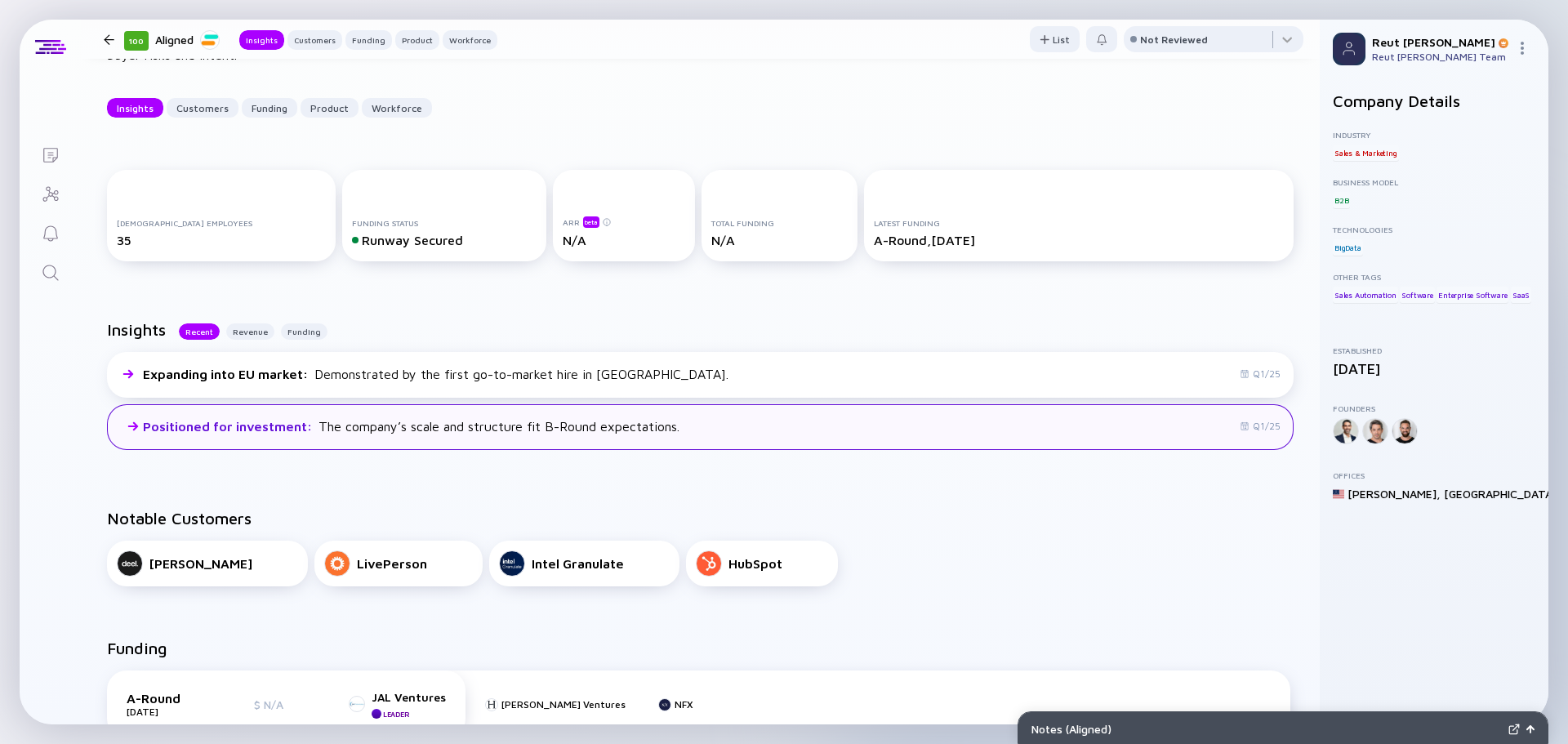
scroll to position [0, 0]
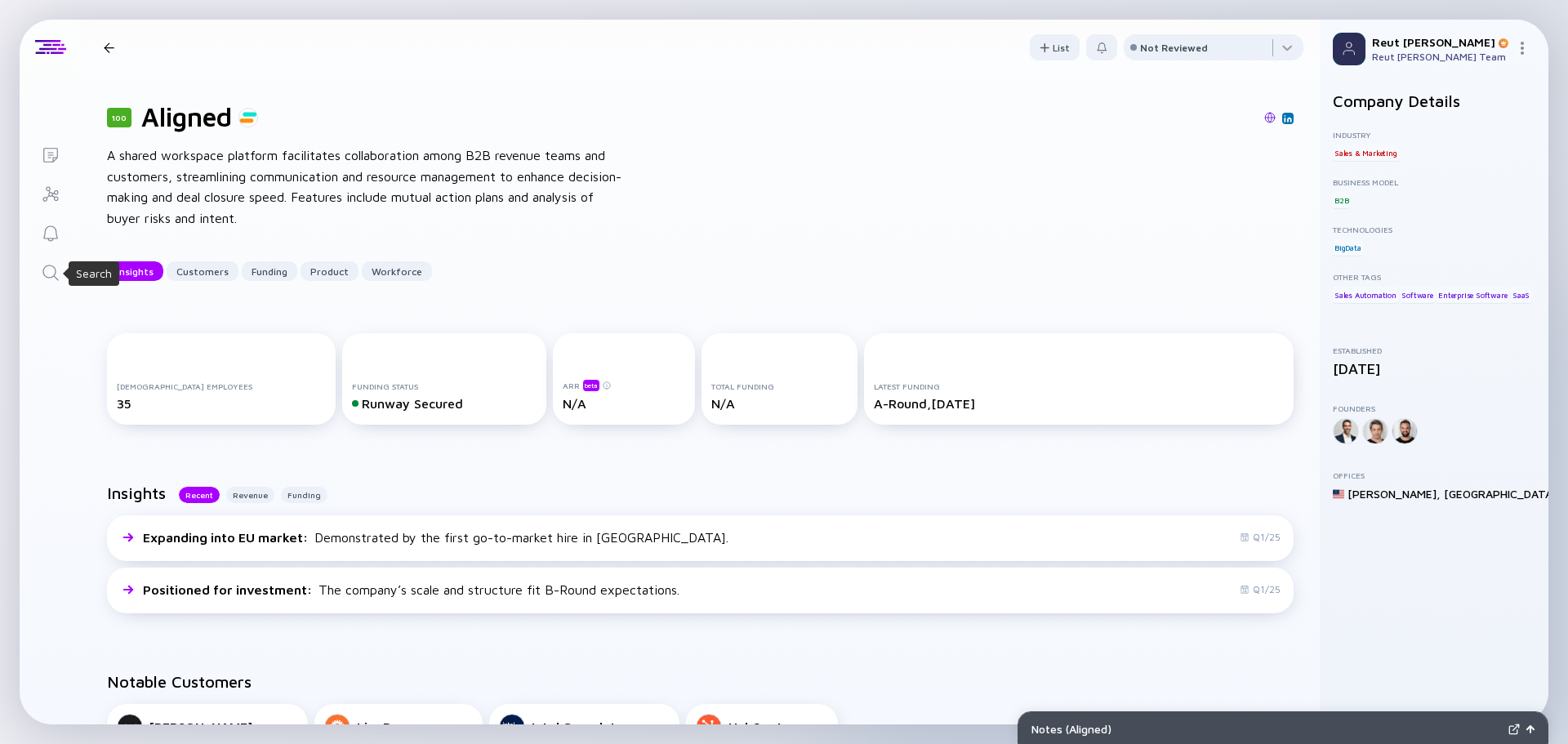
click at [43, 266] on icon "Search" at bounding box center [50, 273] width 20 height 20
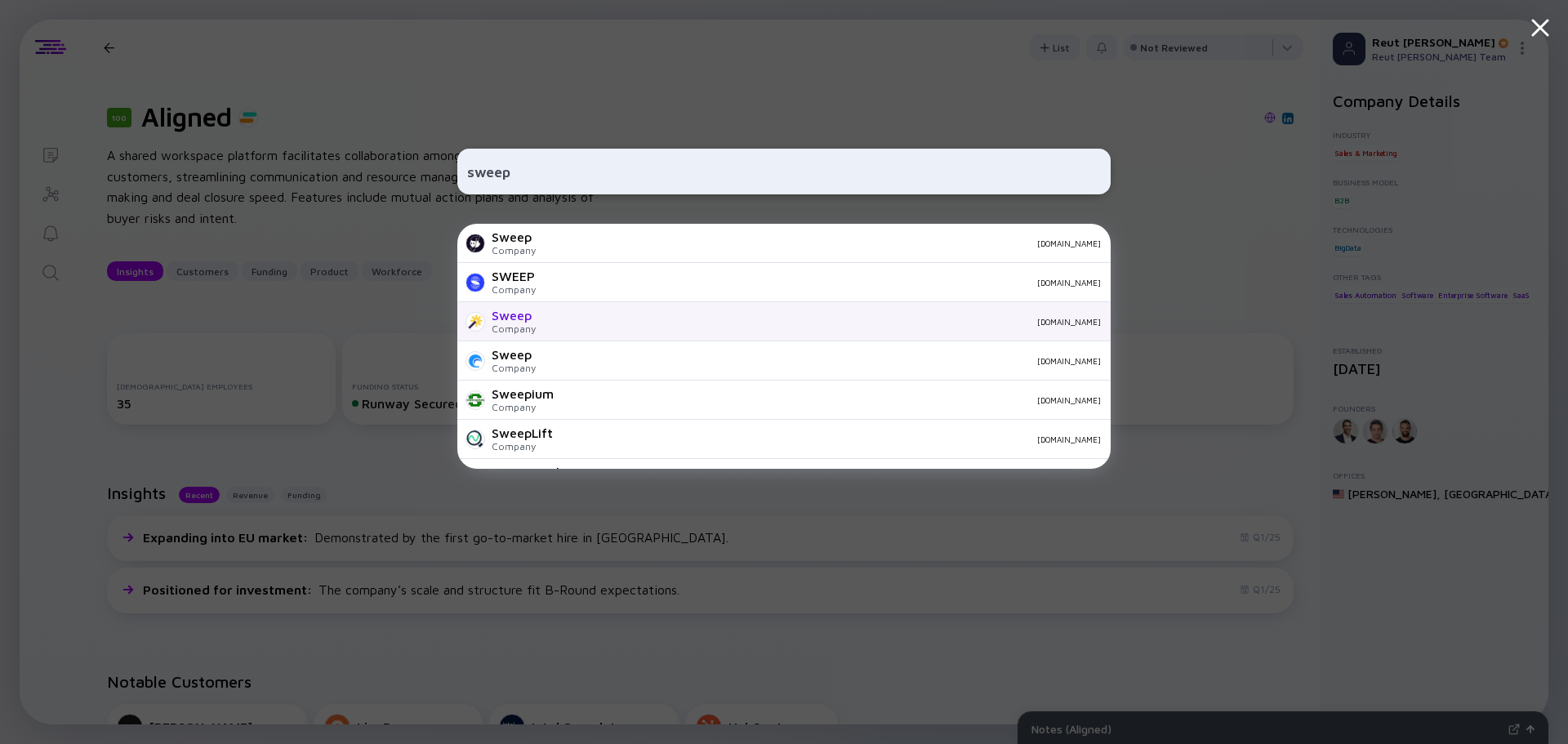
type input "sweep"
click at [522, 322] on div "Company" at bounding box center [514, 328] width 44 height 12
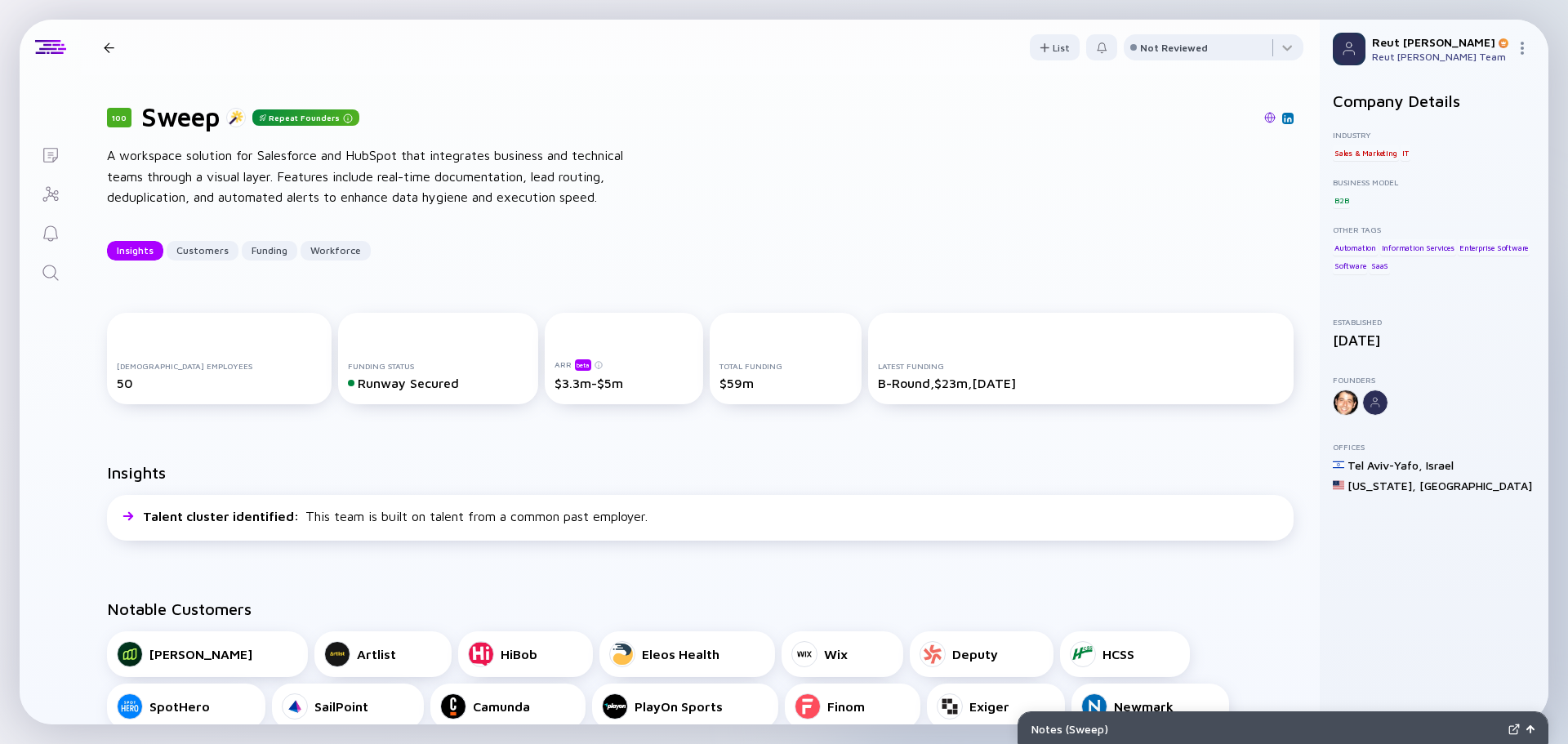
click at [1264, 117] on img at bounding box center [1269, 117] width 11 height 11
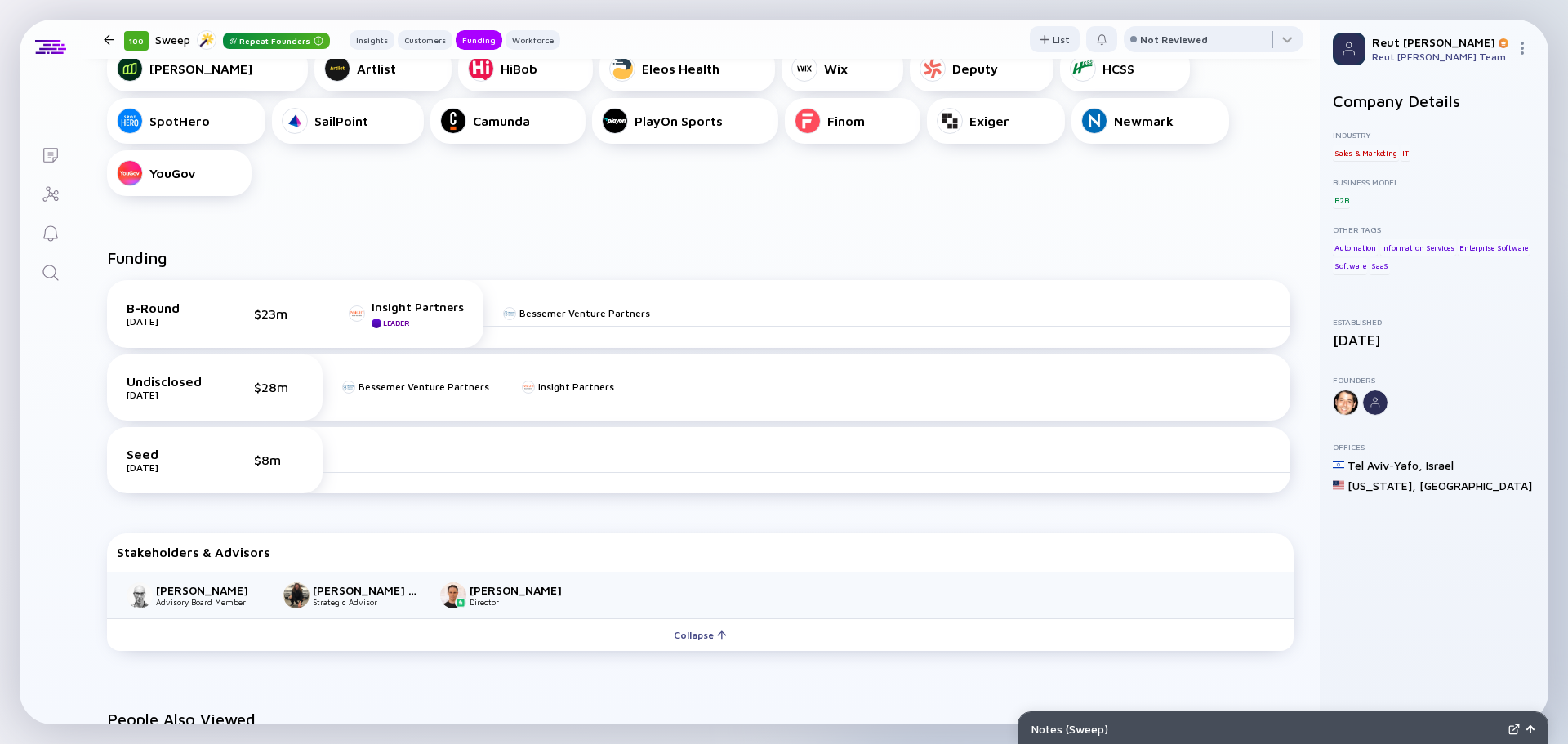
scroll to position [572, 0]
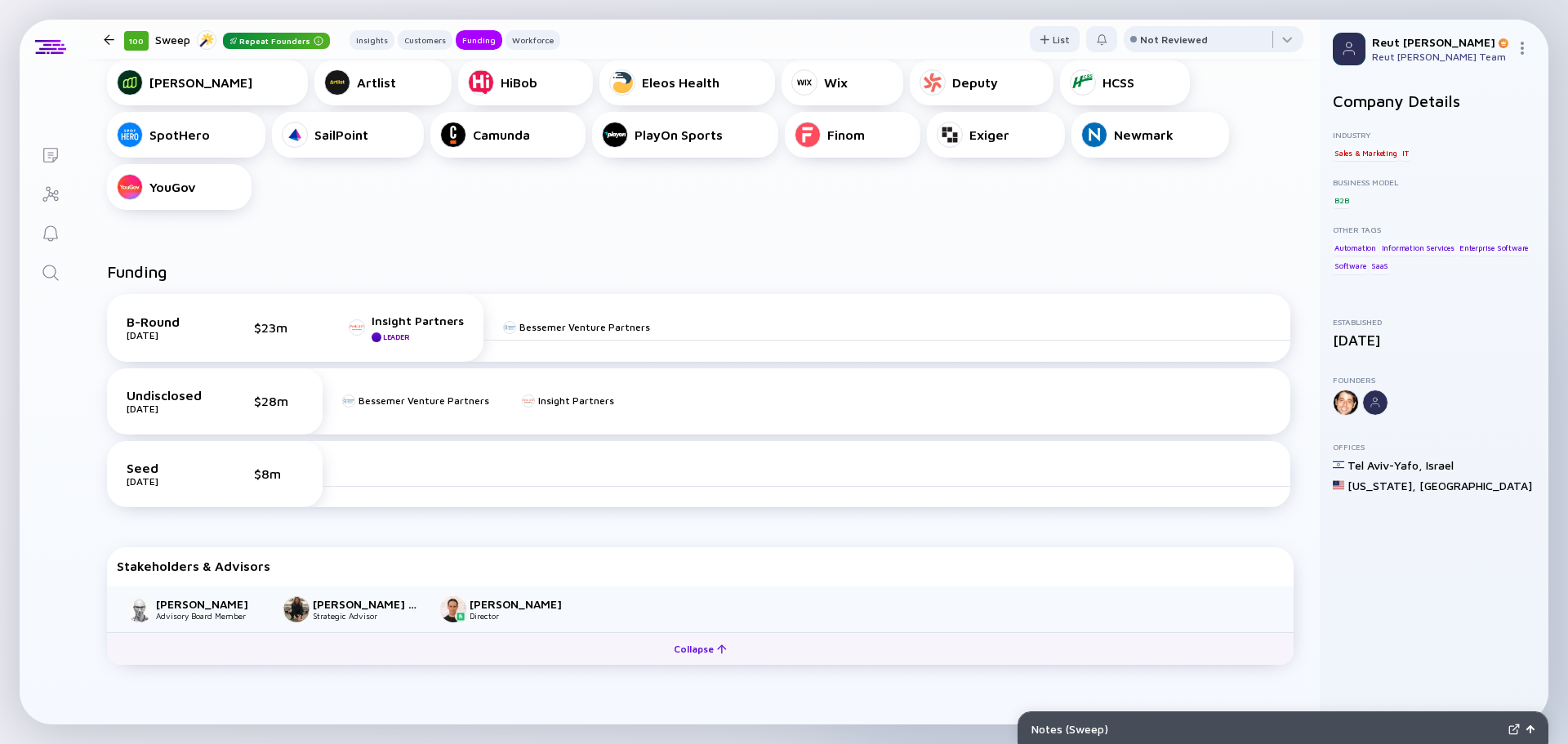
click at [392, 632] on button "Collapse" at bounding box center [700, 649] width 1186 height 32
click at [392, 632] on button "Expand" at bounding box center [700, 649] width 1186 height 32
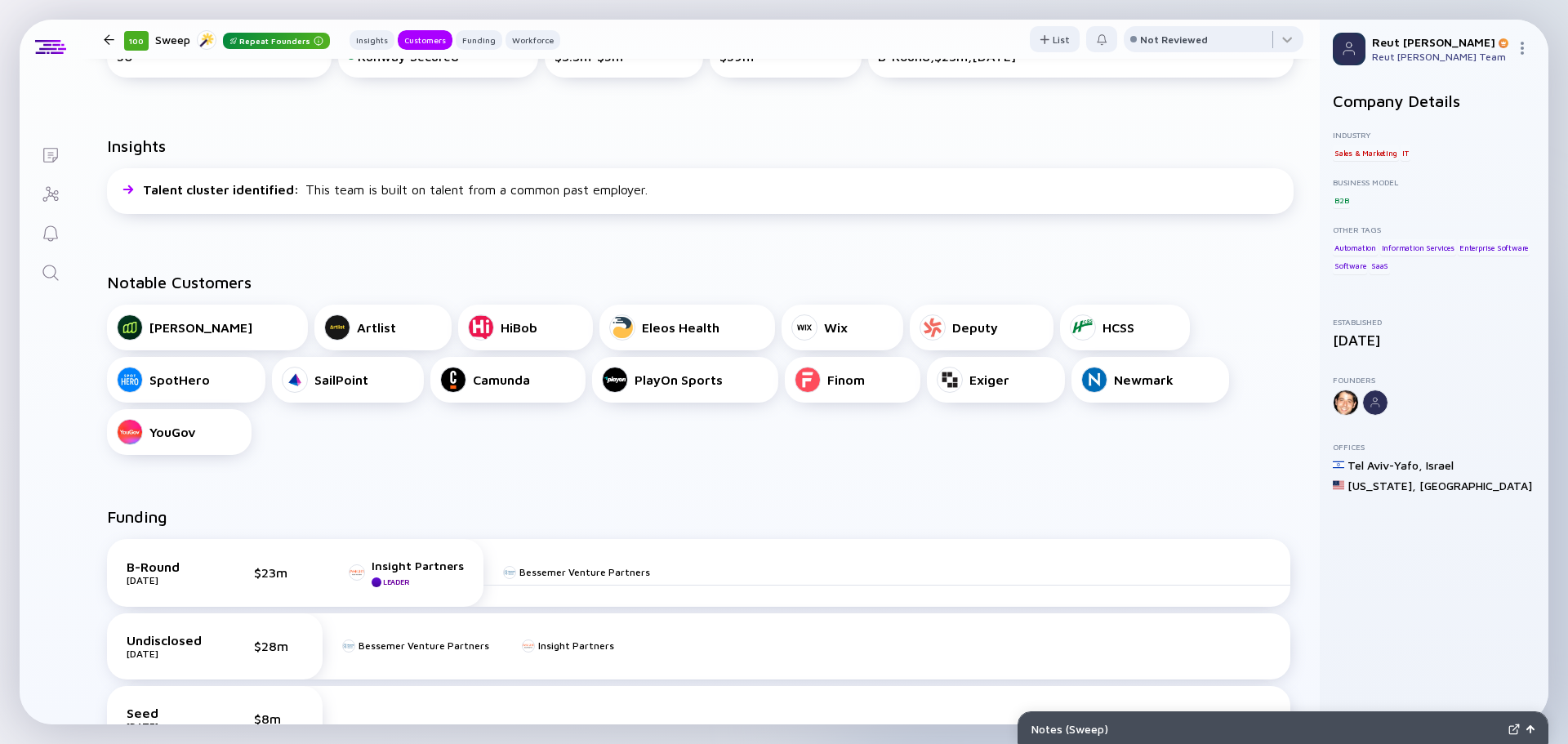
scroll to position [82, 0]
